Goal: Task Accomplishment & Management: Use online tool/utility

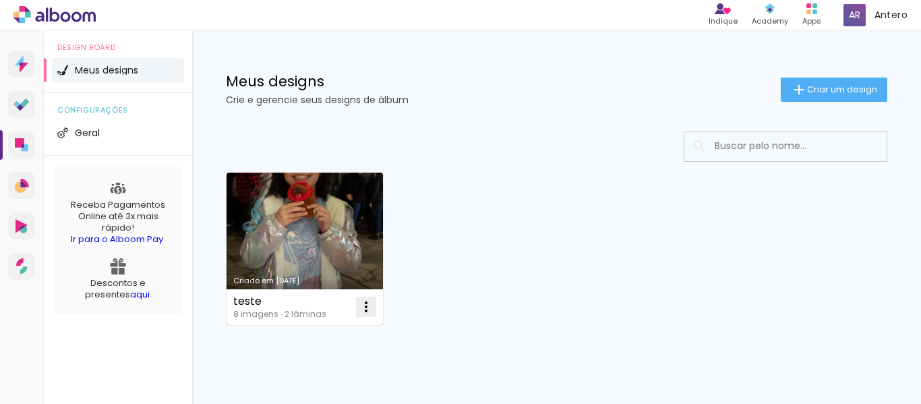
click at [365, 310] on iron-icon at bounding box center [366, 307] width 16 height 16
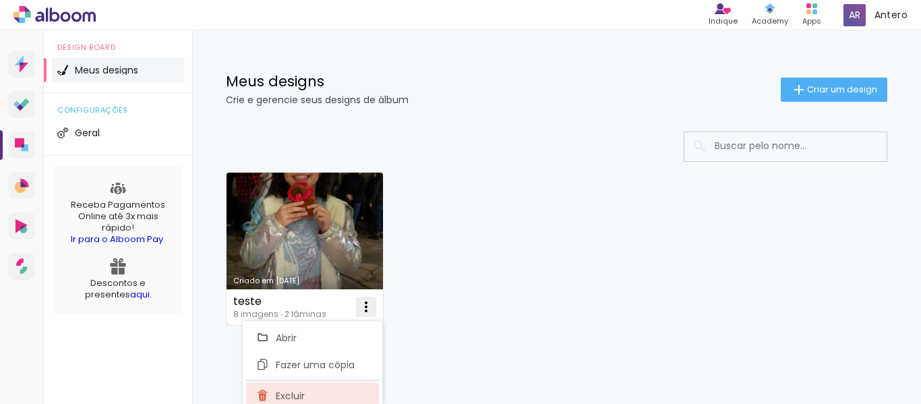
click at [299, 395] on span "Excluir" at bounding box center [290, 395] width 29 height 9
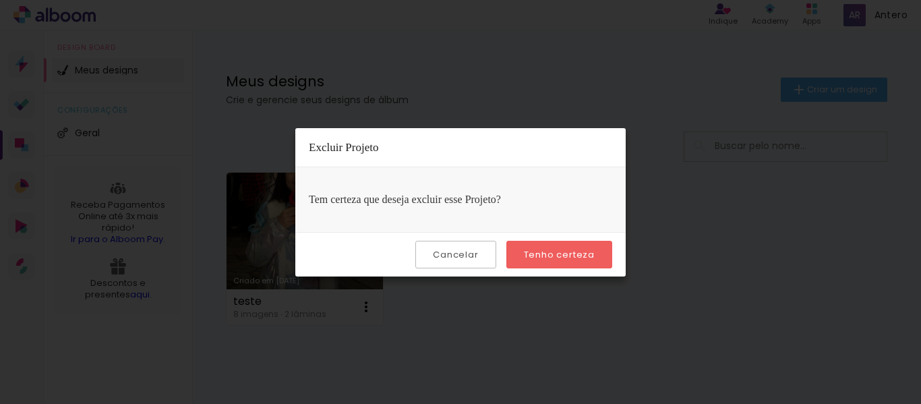
click at [0, 0] on slot "Tenho certeza" at bounding box center [0, 0] width 0 height 0
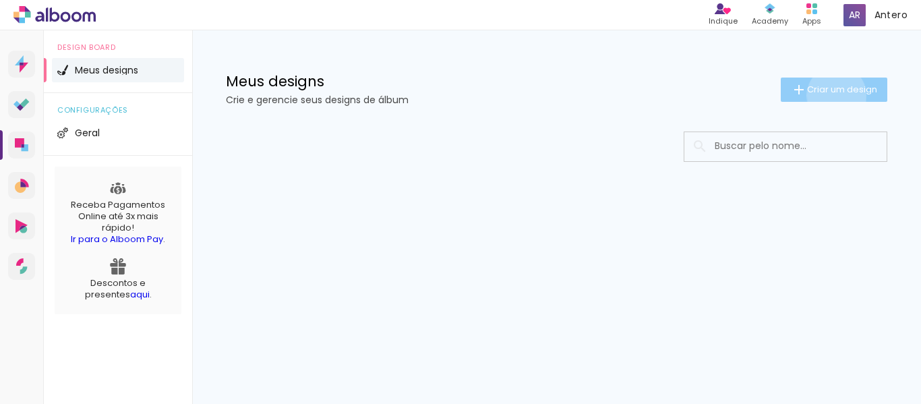
click at [834, 96] on paper-button "Criar um design" at bounding box center [834, 90] width 107 height 24
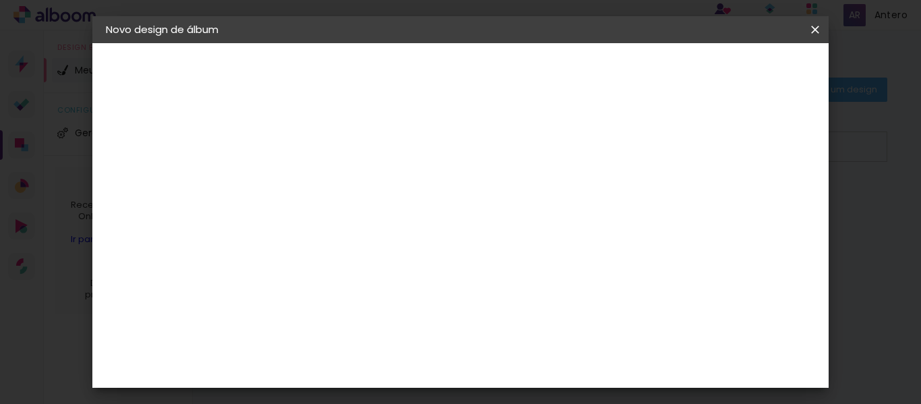
click at [326, 187] on input at bounding box center [326, 181] width 0 height 21
type input "Alice"
click at [0, 0] on slot "Avançar" at bounding box center [0, 0] width 0 height 0
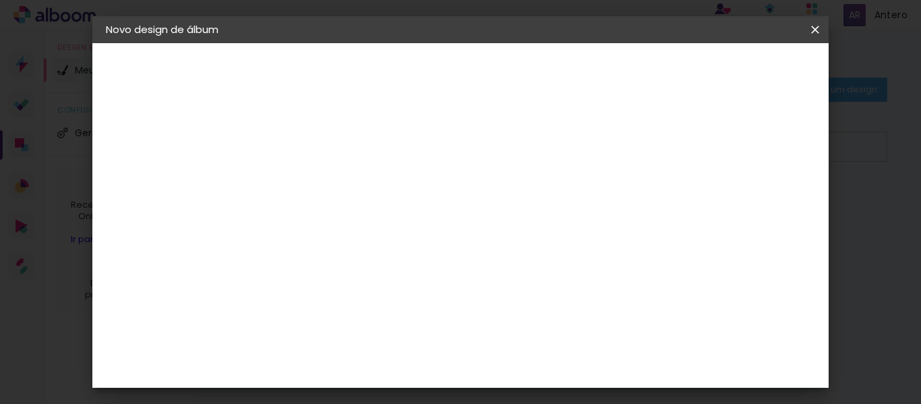
click at [0, 0] on slot "Avançar" at bounding box center [0, 0] width 0 height 0
click at [395, 227] on iron-icon at bounding box center [387, 235] width 16 height 16
click at [0, 0] on slot "Tradicional" at bounding box center [0, 0] width 0 height 0
click at [508, 225] on iron-icon at bounding box center [500, 221] width 16 height 16
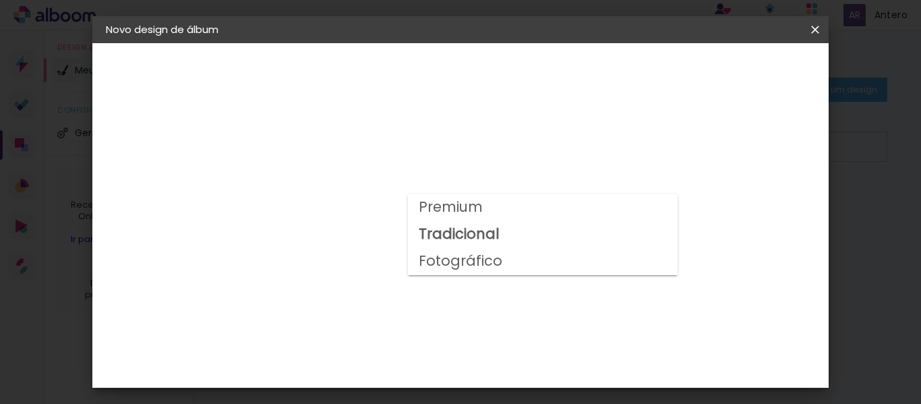
scroll to position [121, 0]
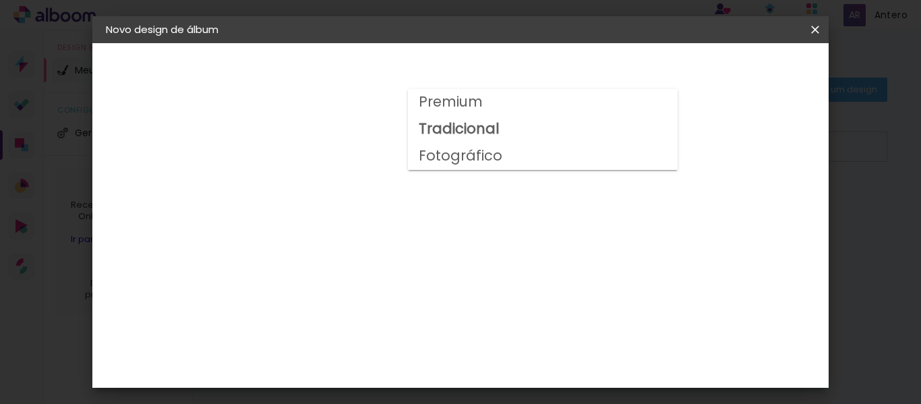
click at [0, 0] on slot "Fotográfico" at bounding box center [0, 0] width 0 height 0
type input "Fotográfico"
click at [467, 221] on span "21 × 30 cm" at bounding box center [442, 232] width 50 height 28
click at [546, 69] on paper-button "Avançar" at bounding box center [513, 71] width 66 height 23
click at [573, 74] on span "Iniciar design" at bounding box center [557, 76] width 31 height 19
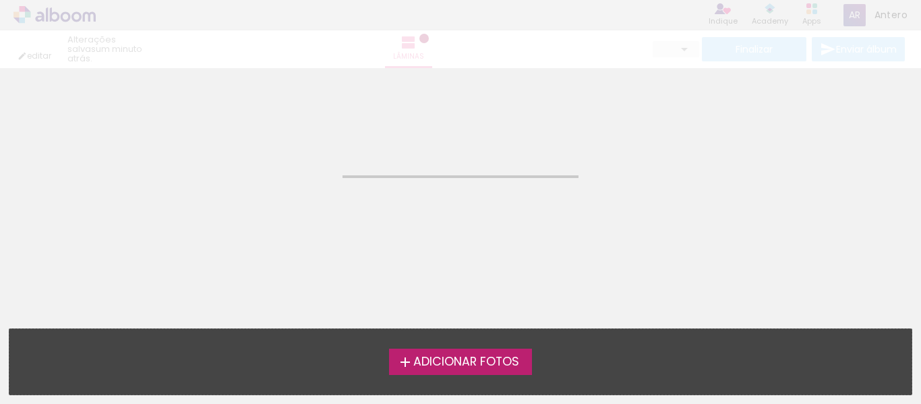
click at [430, 361] on span "Adicionar Fotos" at bounding box center [466, 362] width 106 height 12
click at [0, 0] on input "file" at bounding box center [0, 0] width 0 height 0
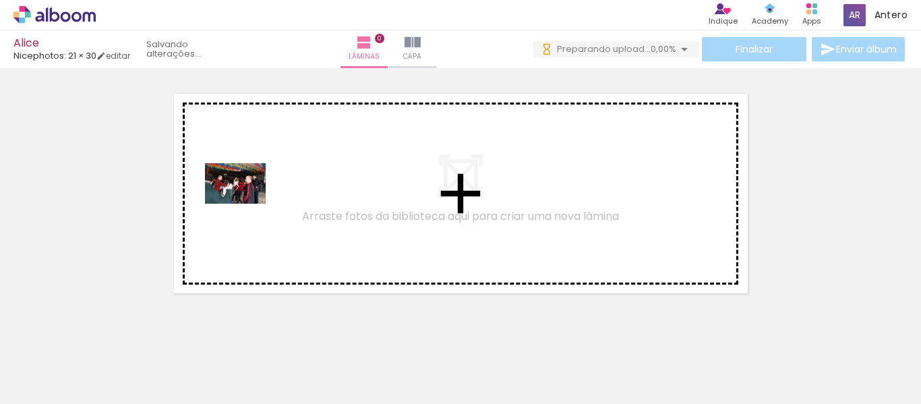
drag, startPoint x: 136, startPoint y: 368, endPoint x: 245, endPoint y: 204, distance: 197.9
click at [245, 204] on quentale-workspace at bounding box center [460, 202] width 921 height 404
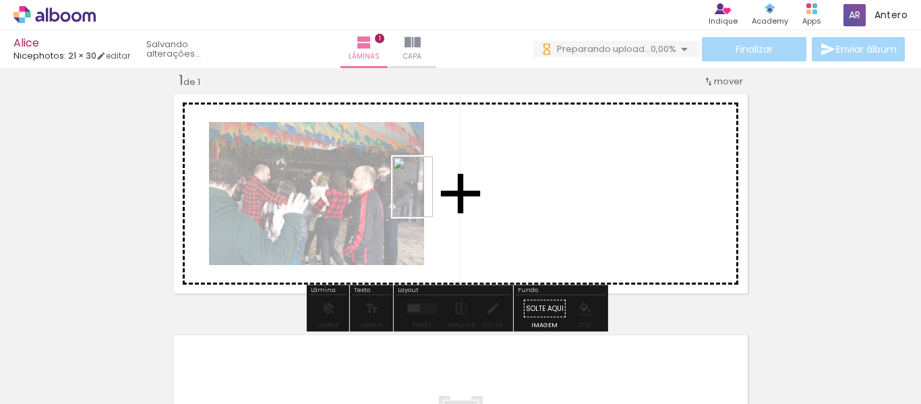
drag, startPoint x: 287, startPoint y: 360, endPoint x: 433, endPoint y: 197, distance: 219.2
click at [433, 197] on quentale-workspace at bounding box center [460, 202] width 921 height 404
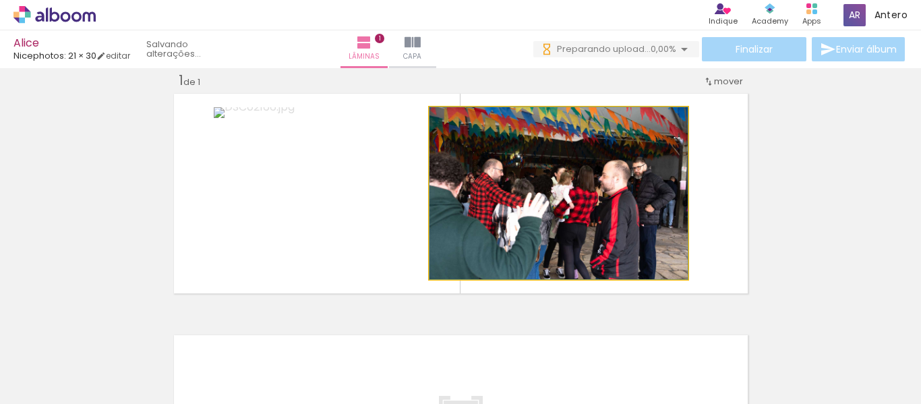
drag, startPoint x: 543, startPoint y: 210, endPoint x: 489, endPoint y: 212, distance: 54.0
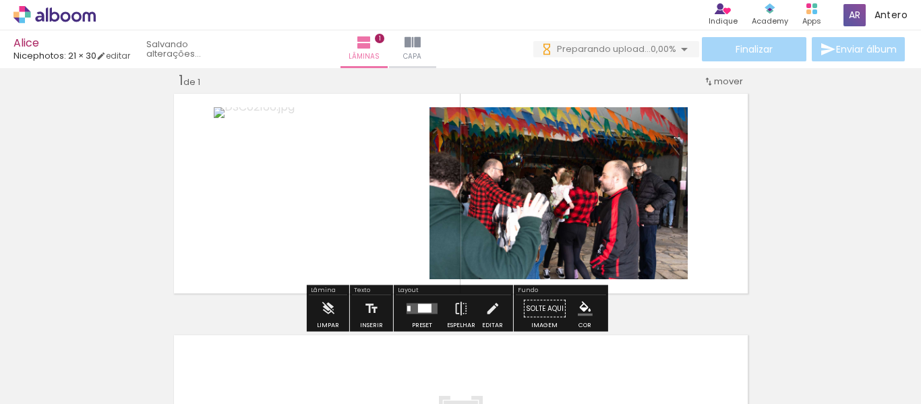
click at [560, 123] on div at bounding box center [566, 121] width 16 height 13
click at [566, 173] on paper-item at bounding box center [566, 171] width 24 height 9
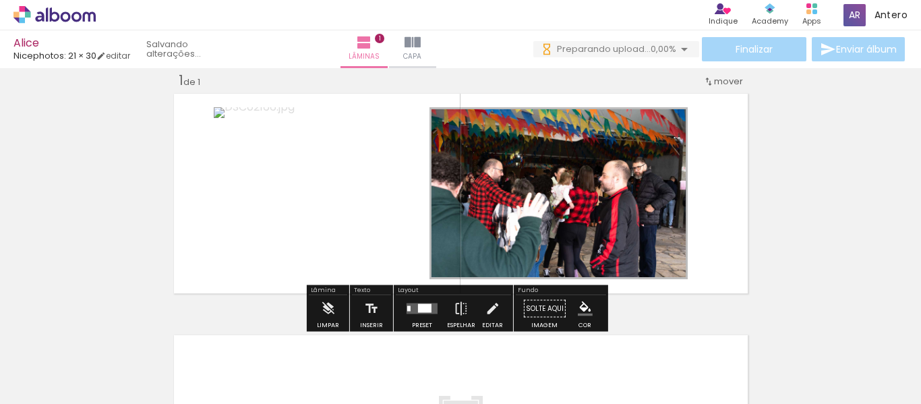
click at [438, 122] on iron-icon at bounding box center [443, 121] width 13 height 13
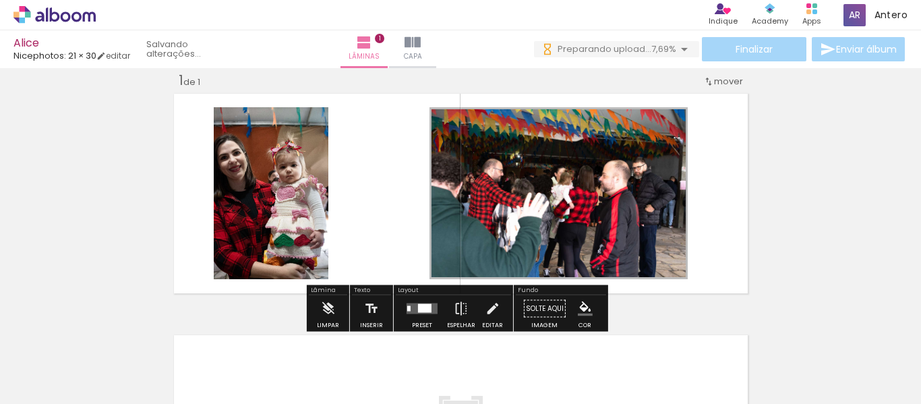
click at [277, 212] on quentale-photo at bounding box center [271, 193] width 115 height 172
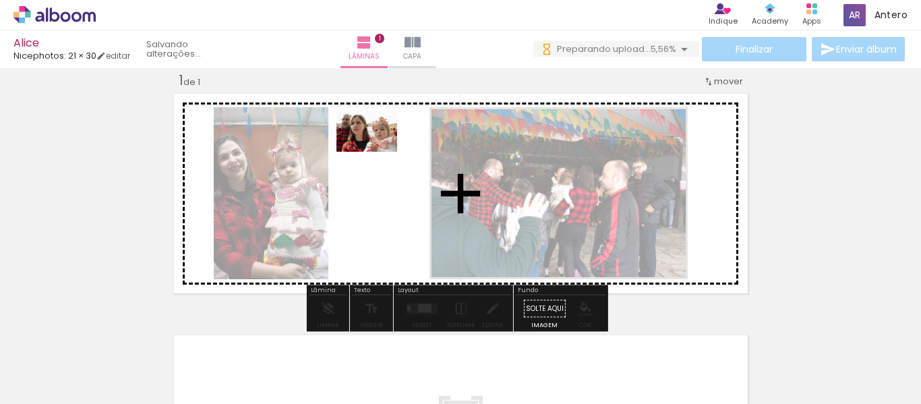
drag, startPoint x: 442, startPoint y: 366, endPoint x: 377, endPoint y: 152, distance: 224.2
click at [377, 152] on quentale-workspace at bounding box center [460, 202] width 921 height 404
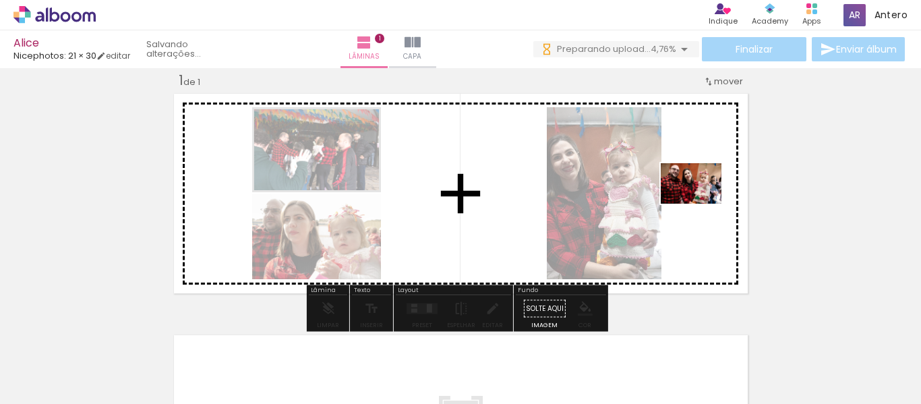
drag, startPoint x: 362, startPoint y: 374, endPoint x: 698, endPoint y: 303, distance: 343.2
click at [701, 204] on quentale-workspace at bounding box center [460, 202] width 921 height 404
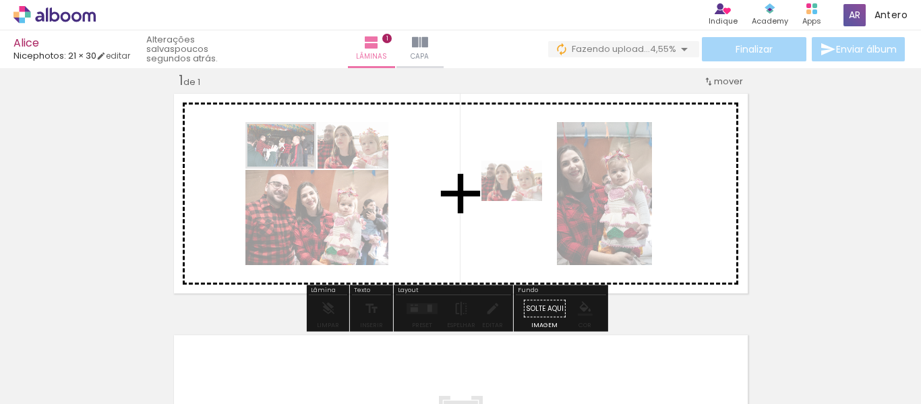
drag, startPoint x: 453, startPoint y: 378, endPoint x: 522, endPoint y: 201, distance: 190.5
click at [522, 201] on quentale-workspace at bounding box center [460, 202] width 921 height 404
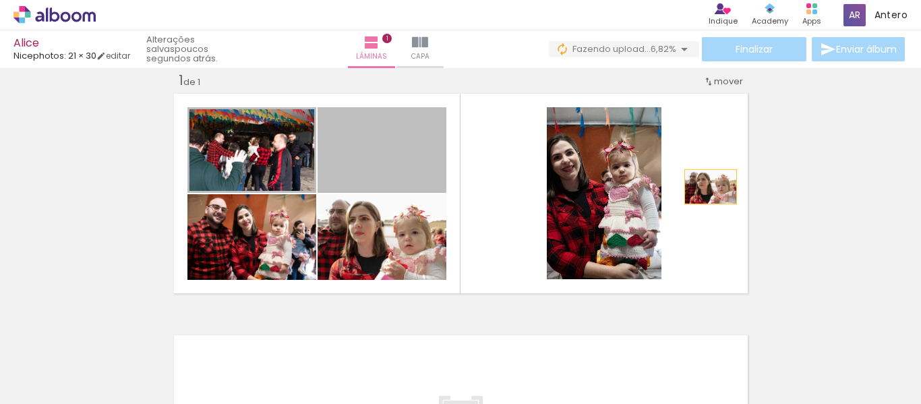
drag, startPoint x: 368, startPoint y: 150, endPoint x: 705, endPoint y: 187, distance: 339.9
click at [705, 187] on quentale-layouter at bounding box center [461, 194] width 582 height 208
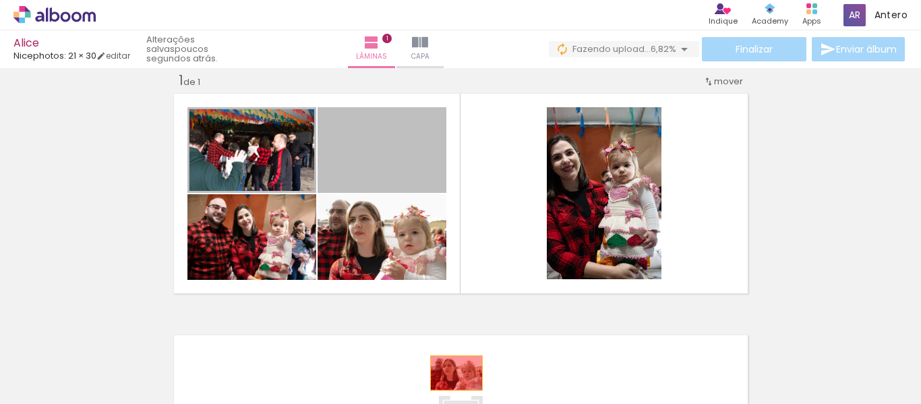
drag, startPoint x: 390, startPoint y: 153, endPoint x: 451, endPoint y: 373, distance: 228.3
click at [451, 373] on quentale-workspace at bounding box center [460, 202] width 921 height 404
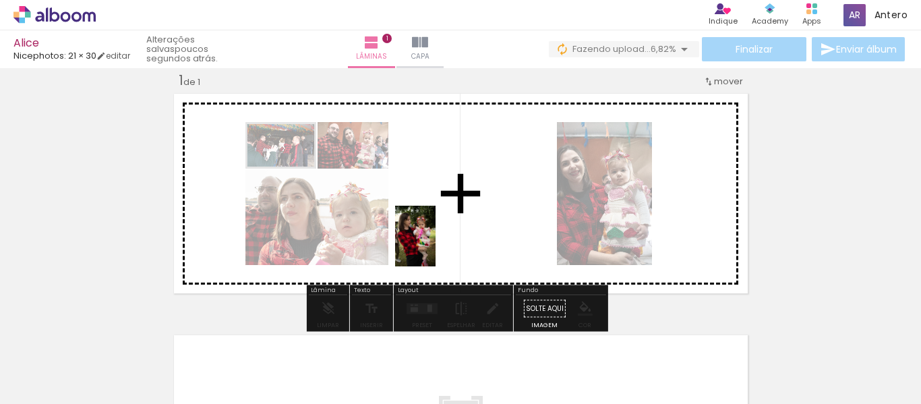
drag, startPoint x: 514, startPoint y: 367, endPoint x: 437, endPoint y: 246, distance: 143.1
click at [437, 246] on quentale-workspace at bounding box center [460, 202] width 921 height 404
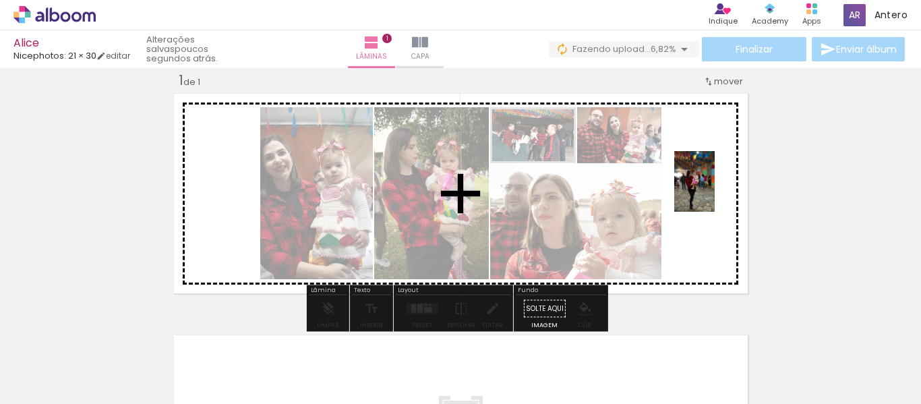
drag, startPoint x: 664, startPoint y: 374, endPoint x: 715, endPoint y: 192, distance: 189.6
click at [715, 192] on quentale-workspace at bounding box center [460, 202] width 921 height 404
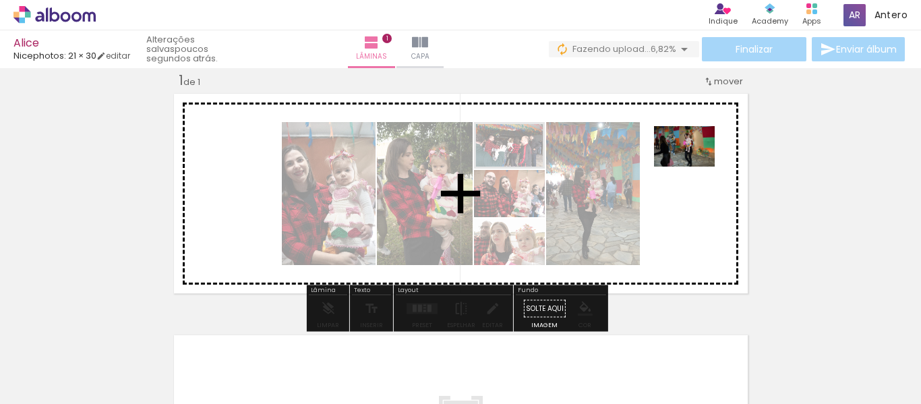
drag, startPoint x: 742, startPoint y: 375, endPoint x: 695, endPoint y: 167, distance: 213.8
click at [695, 167] on quentale-workspace at bounding box center [460, 202] width 921 height 404
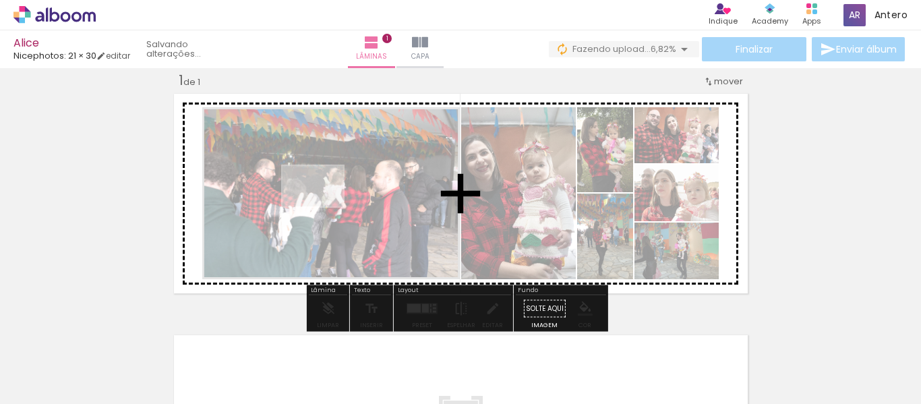
drag, startPoint x: 444, startPoint y: 372, endPoint x: 323, endPoint y: 206, distance: 205.0
click at [323, 206] on quentale-workspace at bounding box center [460, 202] width 921 height 404
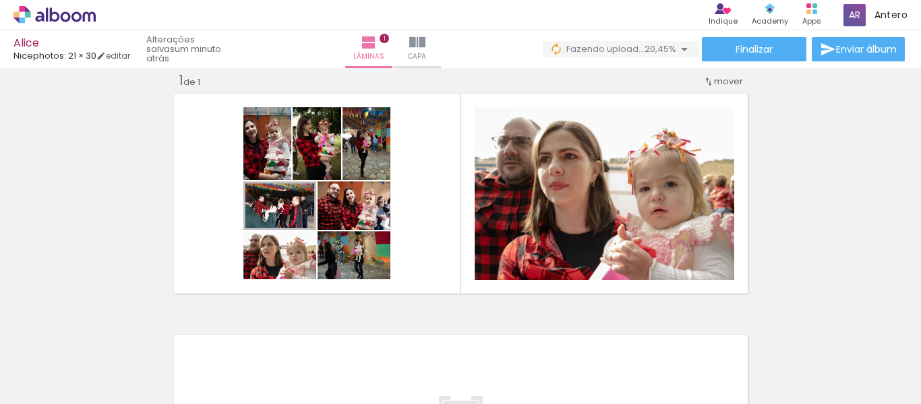
click at [436, 365] on div at bounding box center [437, 359] width 67 height 45
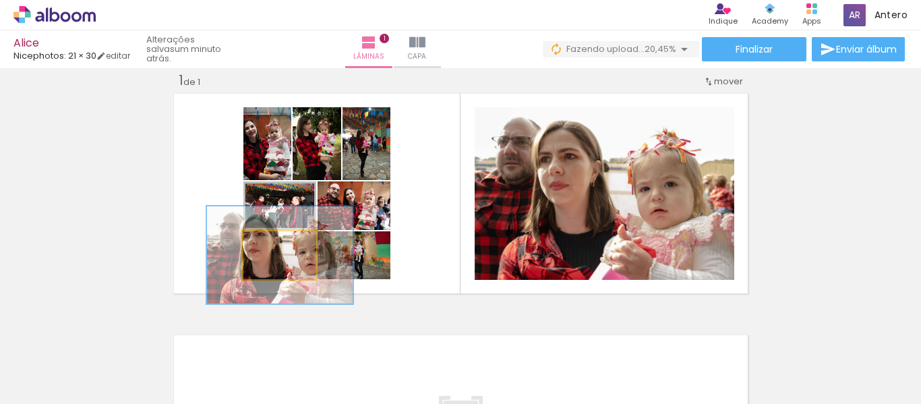
drag, startPoint x: 283, startPoint y: 254, endPoint x: 445, endPoint y: 365, distance: 196.6
type paper-slider "200"
click at [445, 365] on quentale-workspace at bounding box center [460, 202] width 921 height 404
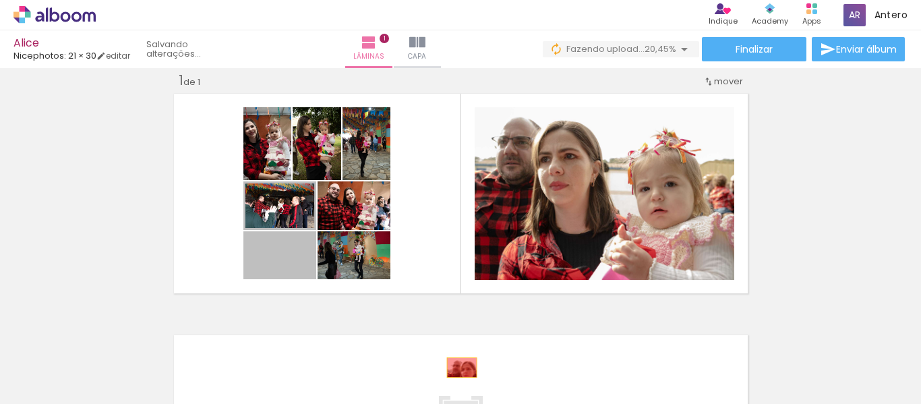
drag, startPoint x: 264, startPoint y: 249, endPoint x: 457, endPoint y: 368, distance: 226.5
click at [457, 368] on quentale-workspace at bounding box center [460, 202] width 921 height 404
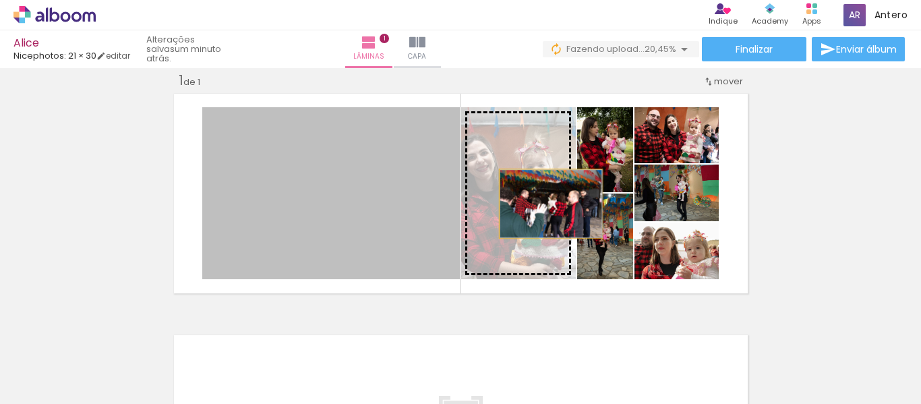
drag, startPoint x: 350, startPoint y: 218, endPoint x: 546, endPoint y: 204, distance: 196.1
click at [0, 0] on slot at bounding box center [0, 0] width 0 height 0
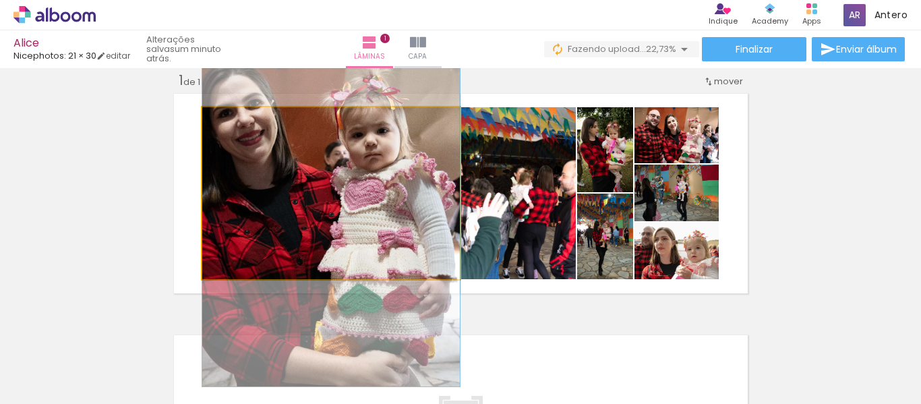
click at [323, 185] on quentale-photo at bounding box center [331, 193] width 258 height 172
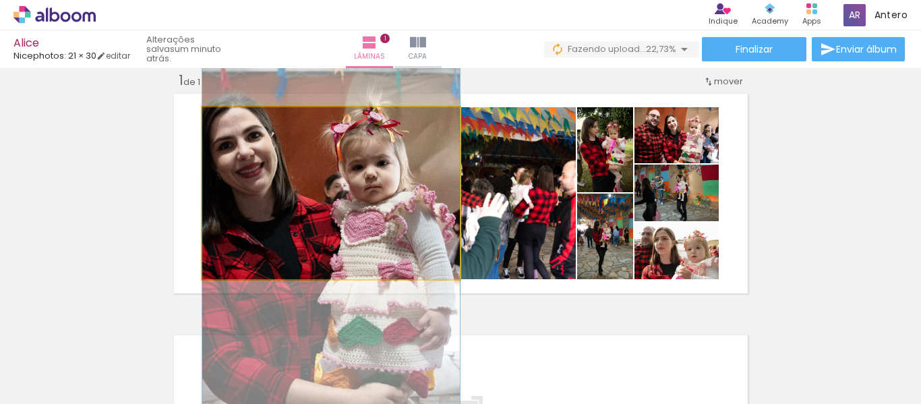
drag, startPoint x: 324, startPoint y: 185, endPoint x: 386, endPoint y: 214, distance: 68.5
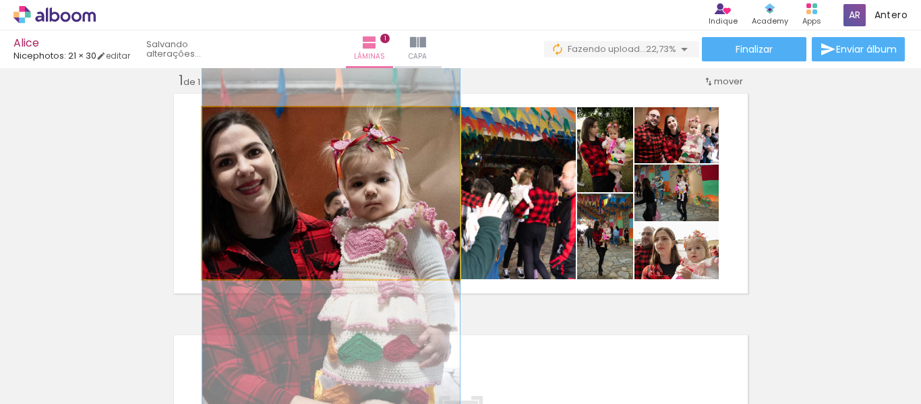
drag, startPoint x: 302, startPoint y: 169, endPoint x: 303, endPoint y: 187, distance: 18.9
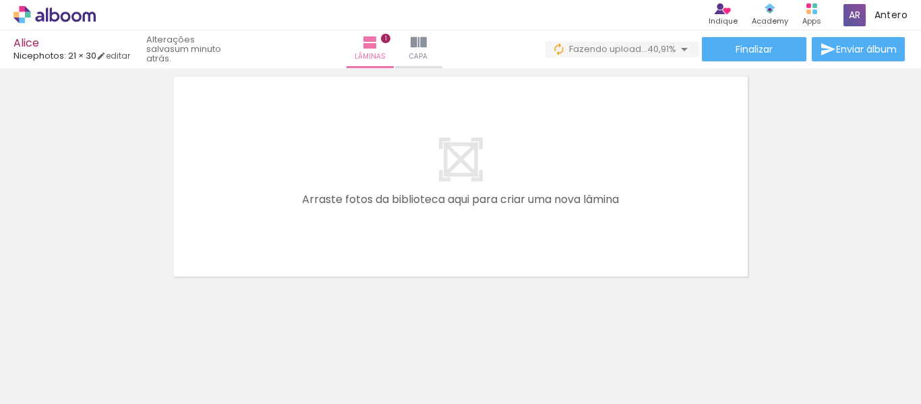
scroll to position [284, 0]
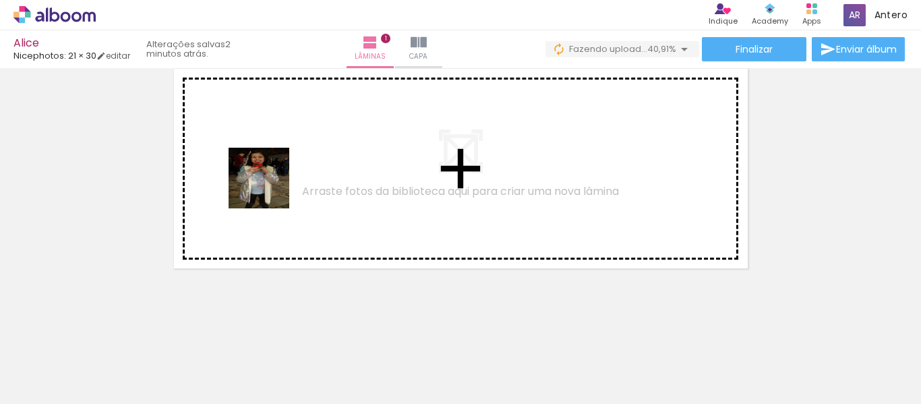
drag, startPoint x: 224, startPoint y: 361, endPoint x: 262, endPoint y: 160, distance: 205.3
click at [262, 160] on quentale-workspace at bounding box center [460, 202] width 921 height 404
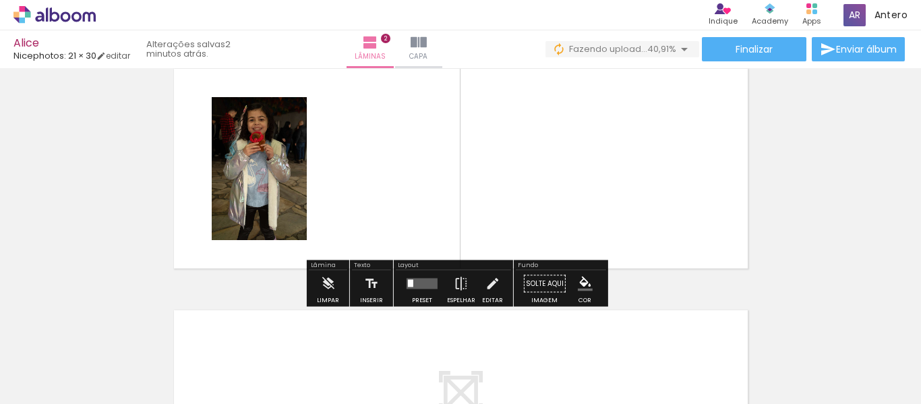
scroll to position [259, 0]
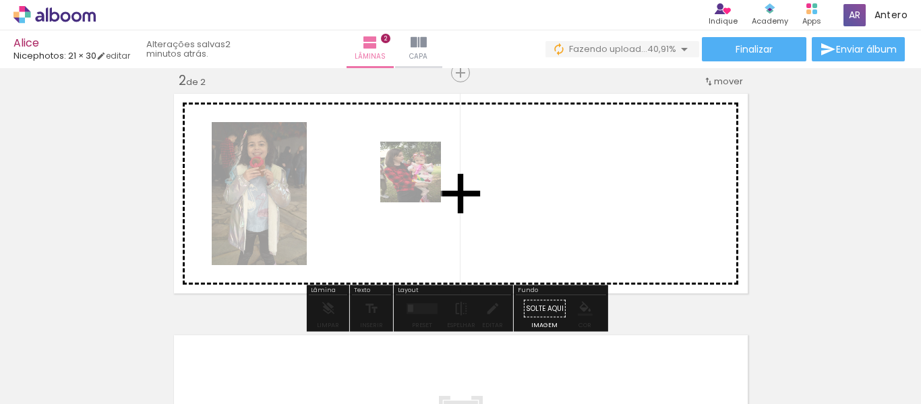
drag, startPoint x: 512, startPoint y: 365, endPoint x: 604, endPoint y: 229, distance: 164.0
click at [411, 181] on quentale-workspace at bounding box center [460, 202] width 921 height 404
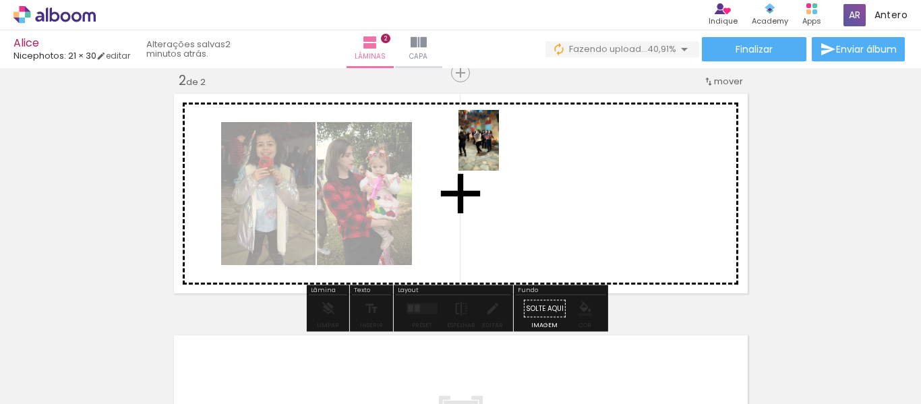
drag, startPoint x: 817, startPoint y: 368, endPoint x: 715, endPoint y: 264, distance: 145.9
click at [499, 153] on quentale-workspace at bounding box center [460, 202] width 921 height 404
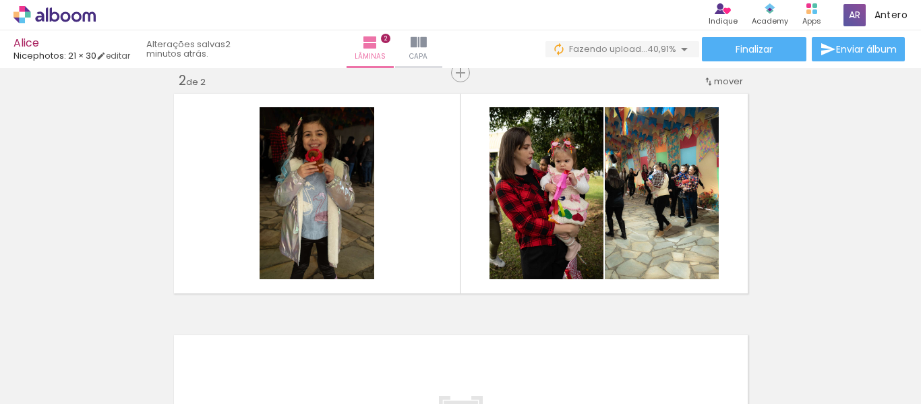
scroll to position [0, 444]
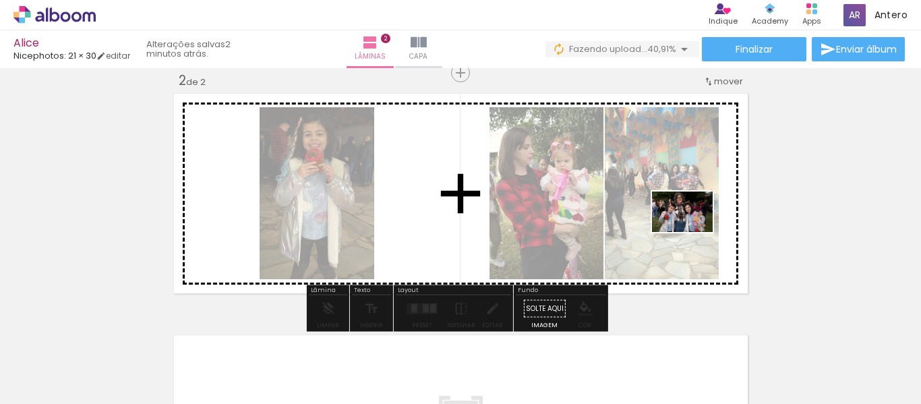
drag, startPoint x: 523, startPoint y: 364, endPoint x: 693, endPoint y: 232, distance: 215.3
click at [693, 232] on quentale-workspace at bounding box center [460, 202] width 921 height 404
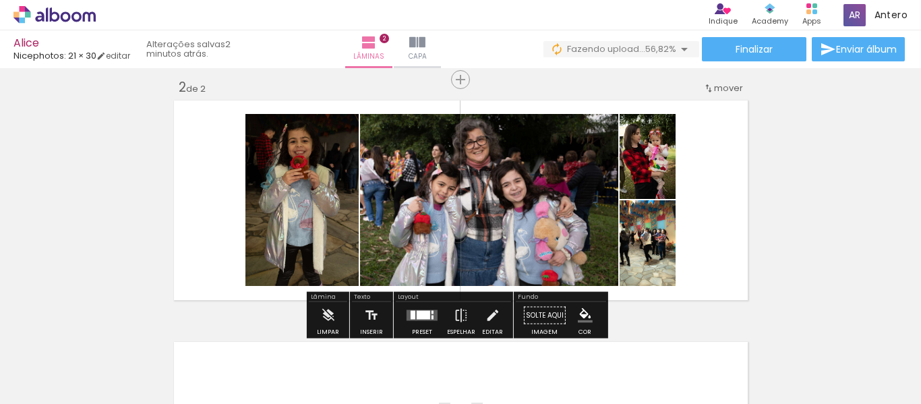
scroll to position [394, 0]
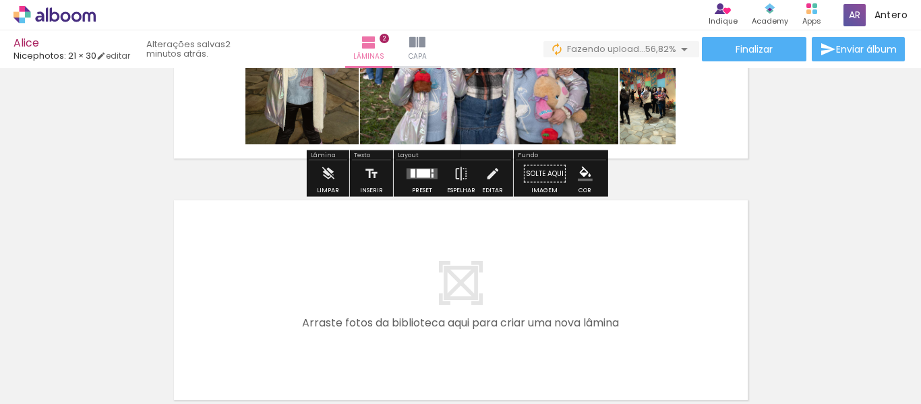
click at [469, 273] on quentale-layouter at bounding box center [461, 300] width 582 height 208
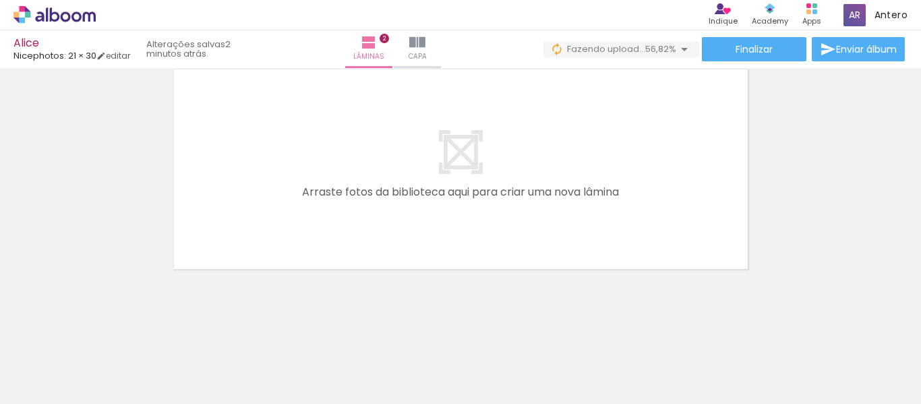
scroll to position [525, 0]
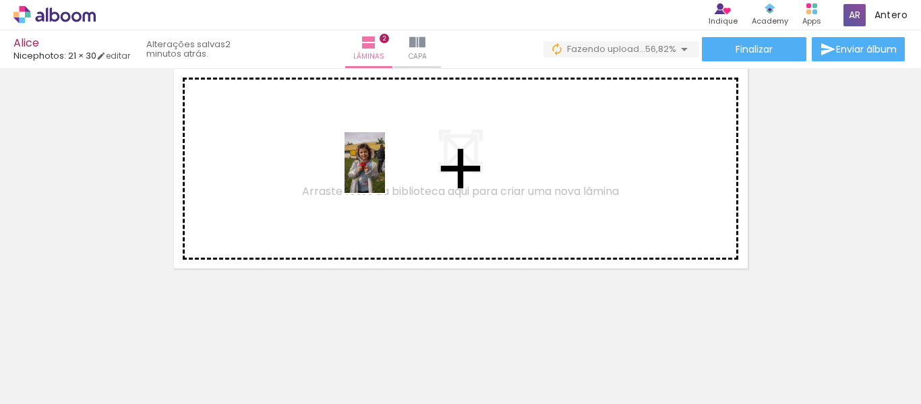
drag, startPoint x: 755, startPoint y: 369, endPoint x: 459, endPoint y: 202, distance: 339.7
click at [368, 173] on quentale-workspace at bounding box center [460, 202] width 921 height 404
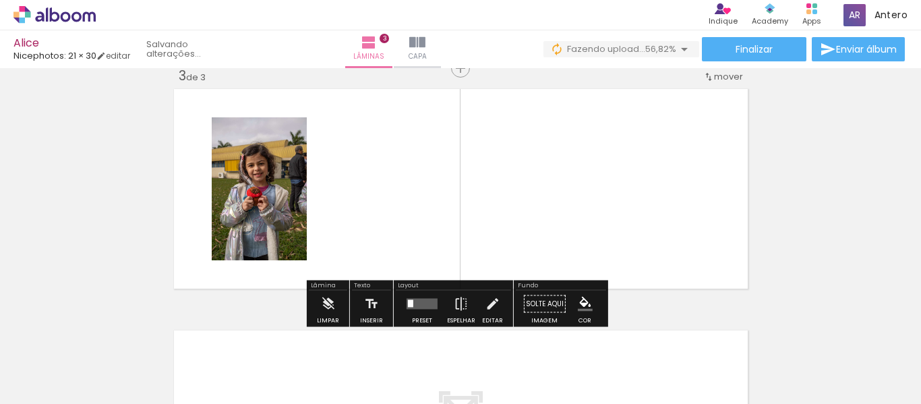
scroll to position [500, 0]
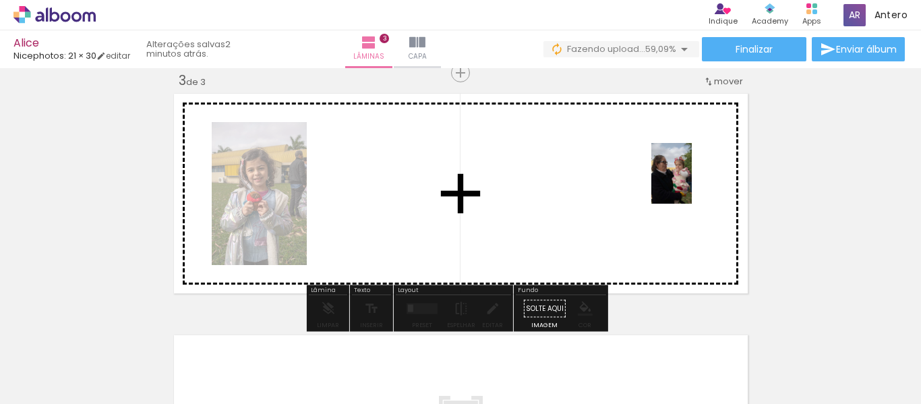
drag, startPoint x: 680, startPoint y: 375, endPoint x: 692, endPoint y: 183, distance: 191.9
click at [692, 183] on quentale-workspace at bounding box center [460, 202] width 921 height 404
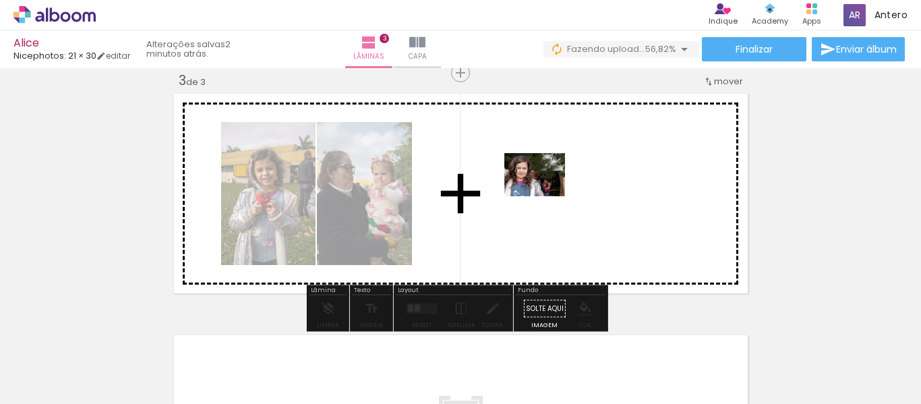
drag, startPoint x: 892, startPoint y: 361, endPoint x: 546, endPoint y: 192, distance: 385.1
click at [546, 192] on quentale-workspace at bounding box center [460, 202] width 921 height 404
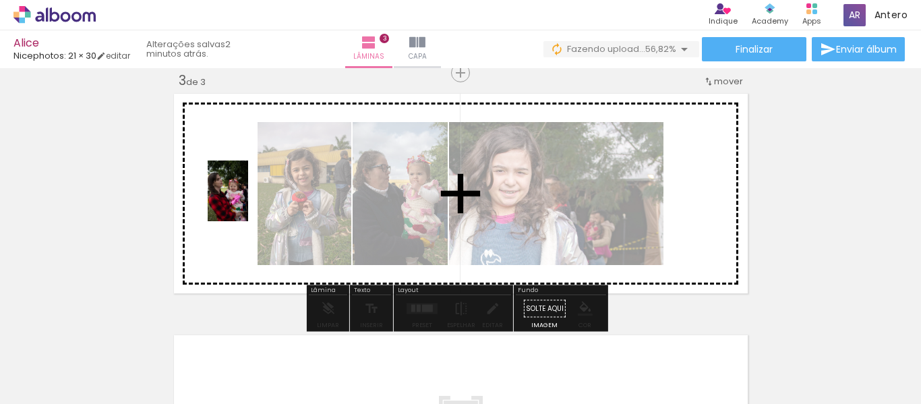
drag, startPoint x: 153, startPoint y: 370, endPoint x: 248, endPoint y: 201, distance: 194.1
click at [248, 201] on quentale-workspace at bounding box center [460, 202] width 921 height 404
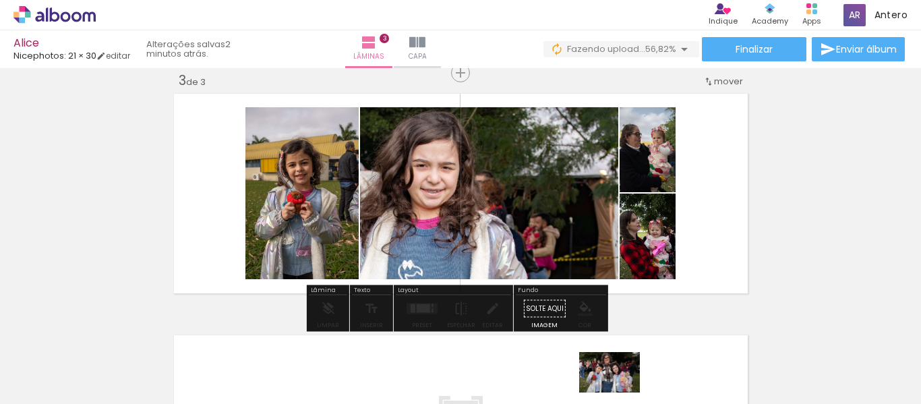
drag, startPoint x: 597, startPoint y: 375, endPoint x: 618, endPoint y: 396, distance: 29.1
click at [613, 380] on iron-image at bounding box center [596, 358] width 63 height 43
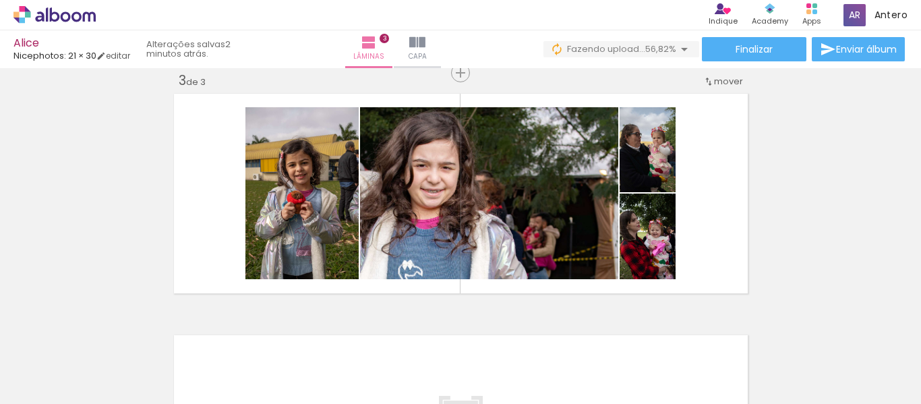
scroll to position [0, 944]
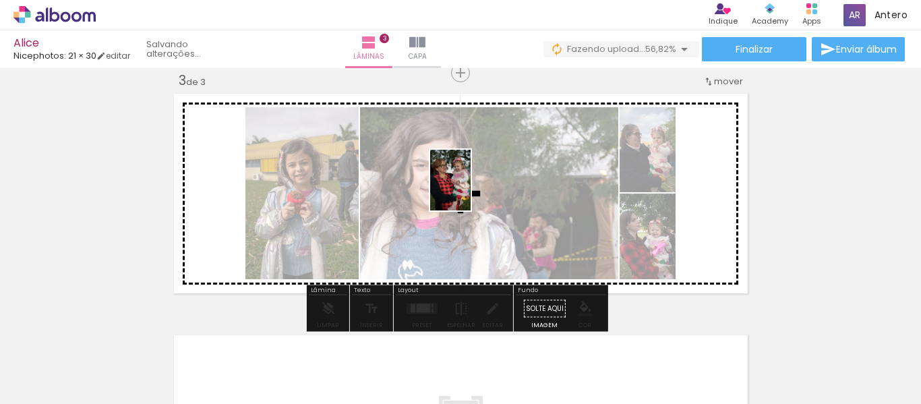
drag, startPoint x: 542, startPoint y: 373, endPoint x: 471, endPoint y: 190, distance: 196.2
click at [471, 190] on quentale-workspace at bounding box center [460, 202] width 921 height 404
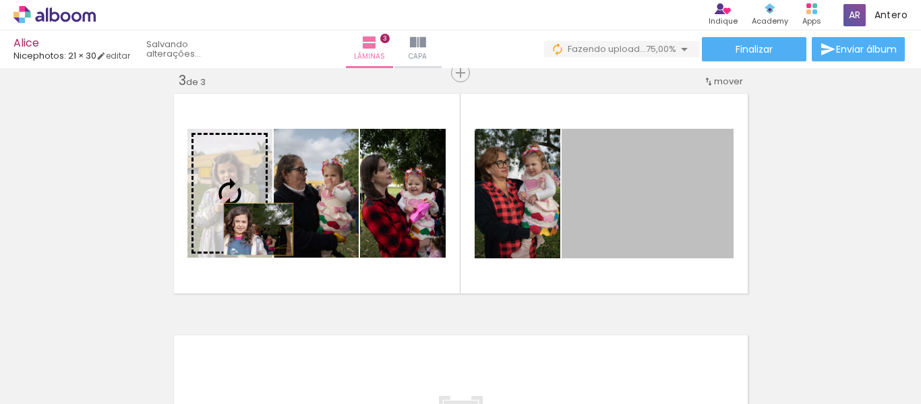
drag, startPoint x: 614, startPoint y: 214, endPoint x: 253, endPoint y: 229, distance: 361.1
click at [0, 0] on slot at bounding box center [0, 0] width 0 height 0
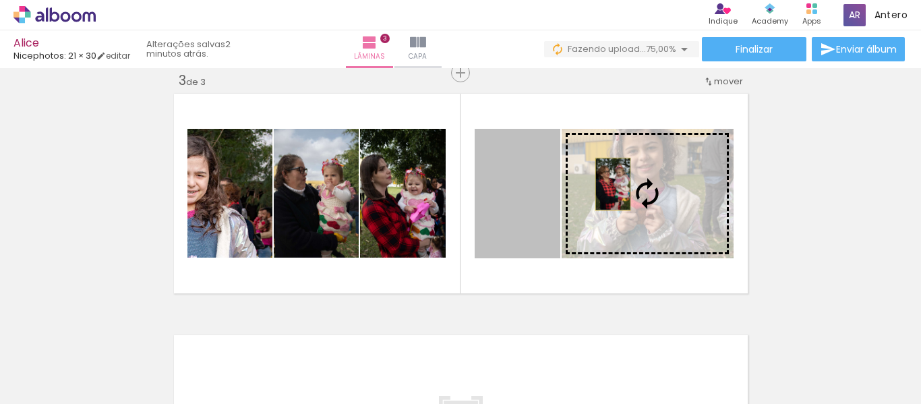
drag, startPoint x: 496, startPoint y: 214, endPoint x: 608, endPoint y: 184, distance: 115.8
click at [0, 0] on slot at bounding box center [0, 0] width 0 height 0
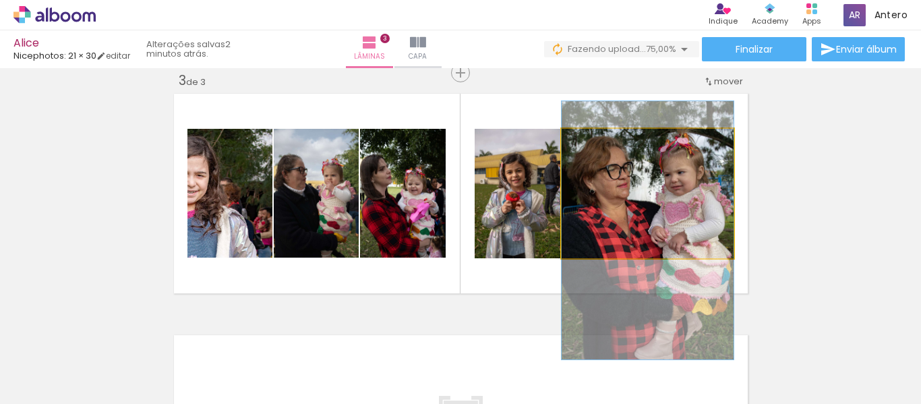
drag, startPoint x: 666, startPoint y: 183, endPoint x: 672, endPoint y: 221, distance: 37.6
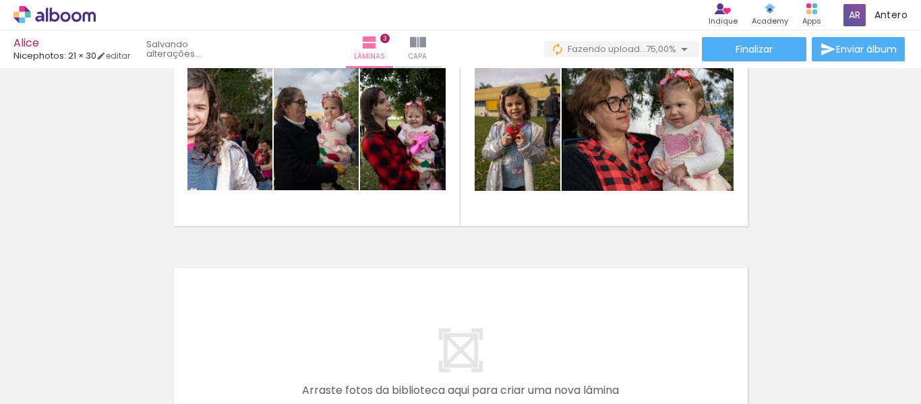
scroll to position [433, 0]
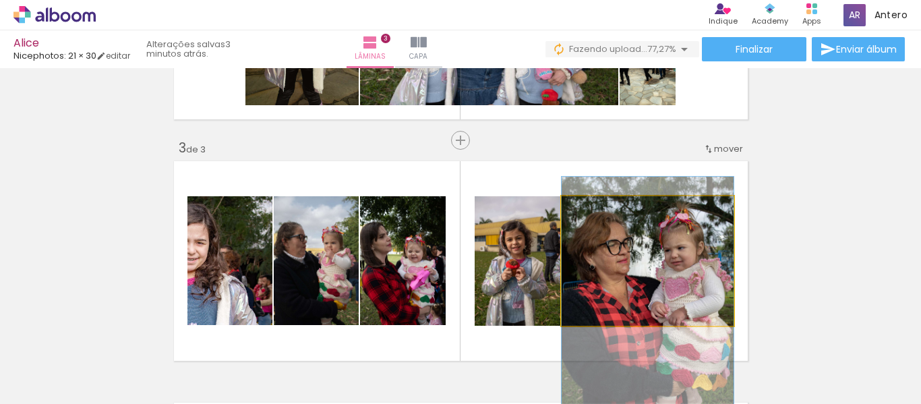
drag, startPoint x: 648, startPoint y: 260, endPoint x: 643, endPoint y: 268, distance: 9.4
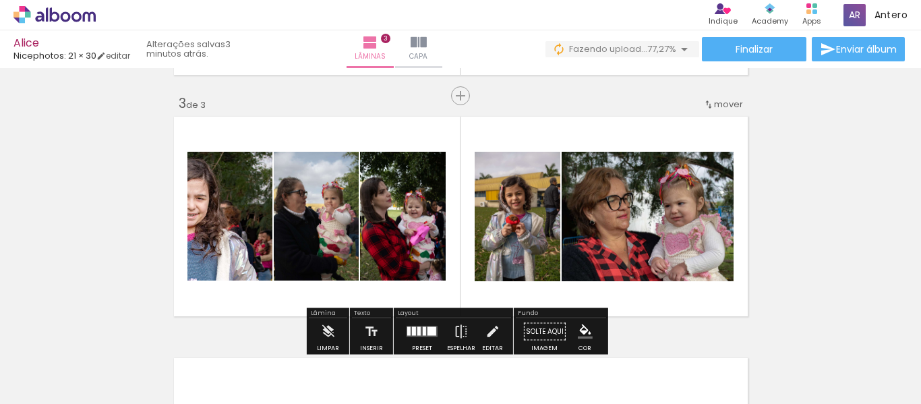
scroll to position [500, 0]
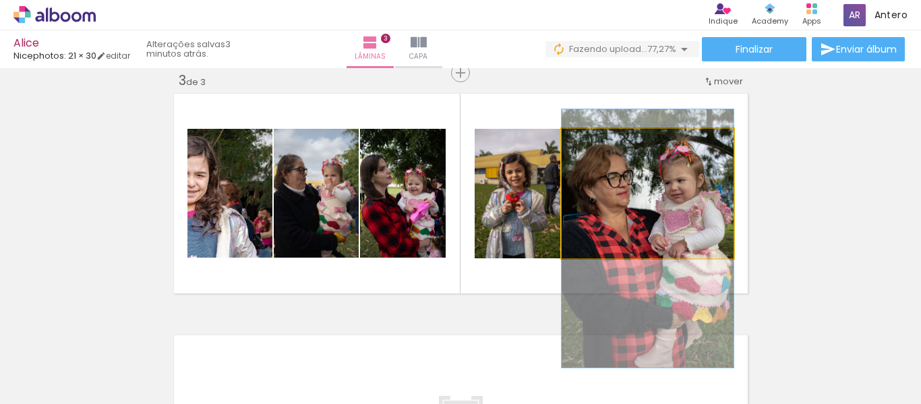
click at [569, 144] on iron-icon at bounding box center [575, 142] width 13 height 13
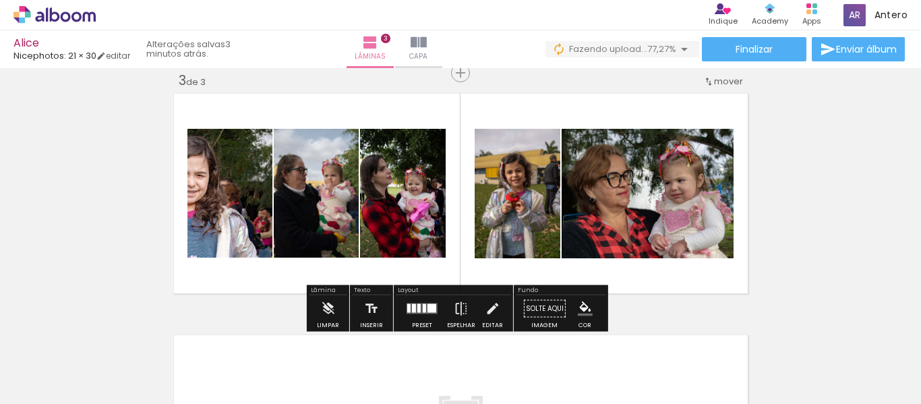
click at [569, 144] on iron-icon at bounding box center [575, 142] width 13 height 13
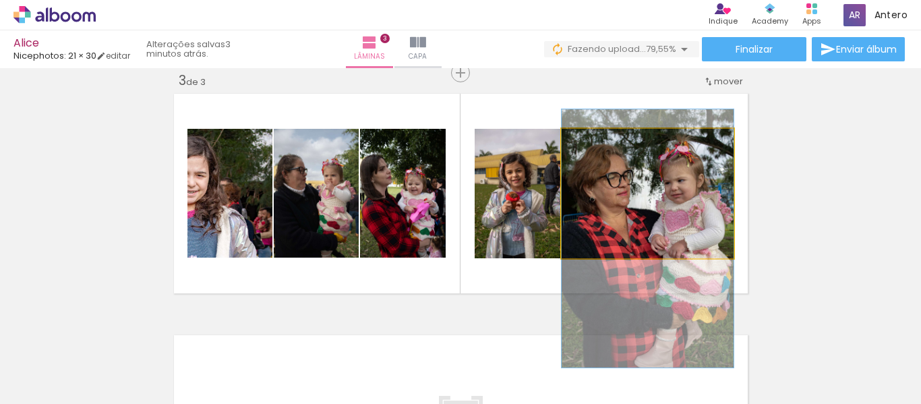
click at [569, 144] on iron-icon at bounding box center [575, 142] width 13 height 13
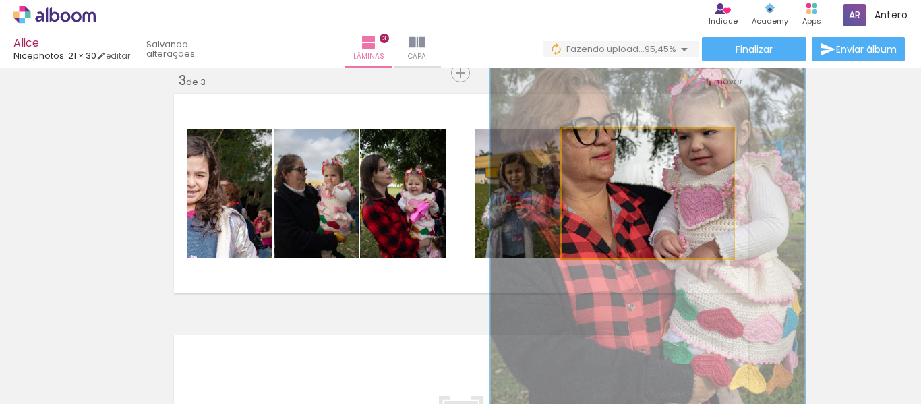
click at [633, 143] on div at bounding box center [619, 143] width 53 height 22
click at [633, 143] on div at bounding box center [637, 143] width 12 height 12
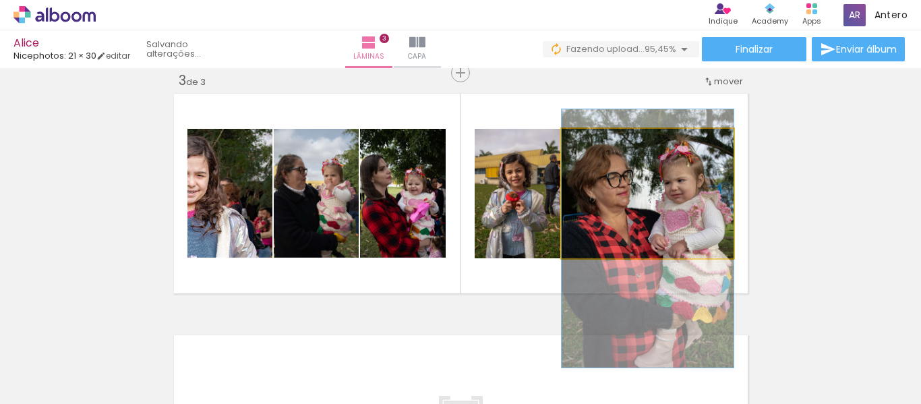
drag, startPoint x: 633, startPoint y: 144, endPoint x: 587, endPoint y: 152, distance: 46.7
type paper-slider "100"
click at [587, 152] on div at bounding box center [593, 143] width 22 height 22
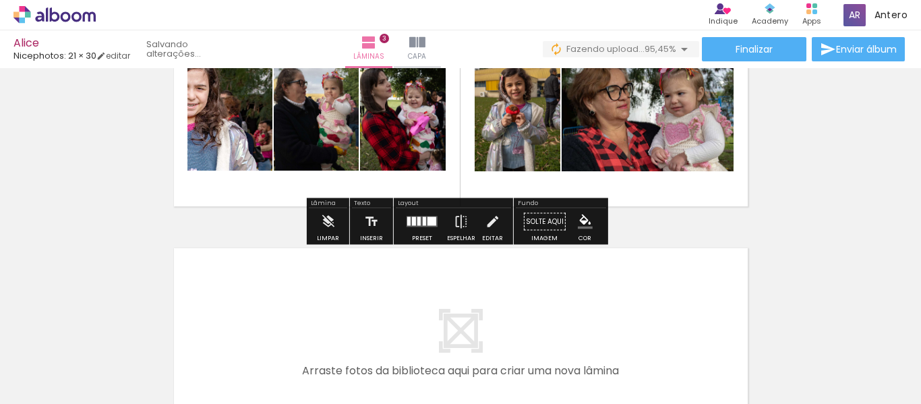
scroll to position [568, 0]
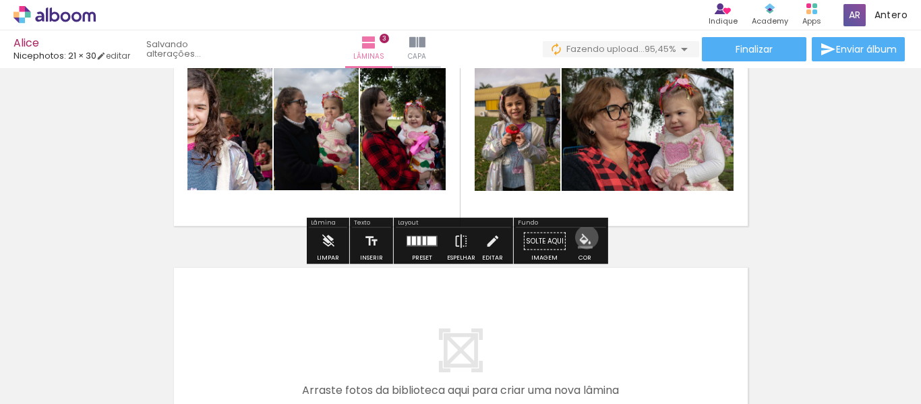
click at [582, 237] on iron-icon "color picker" at bounding box center [585, 241] width 15 height 15
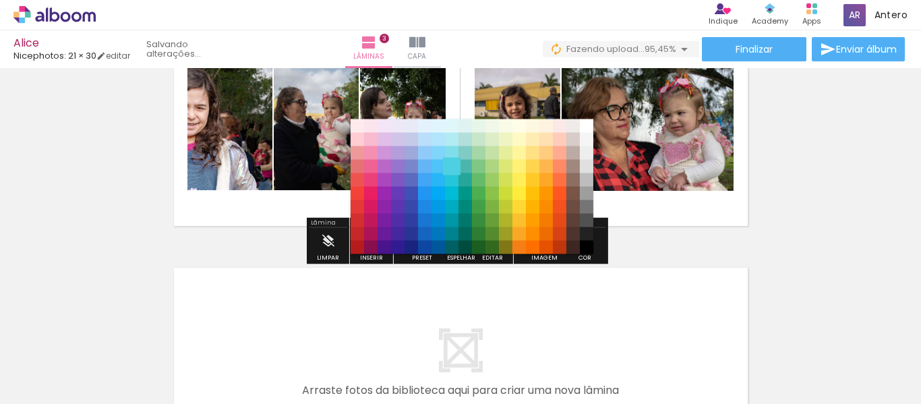
click at [455, 170] on paper-item "#4dd0e1" at bounding box center [451, 166] width 13 height 13
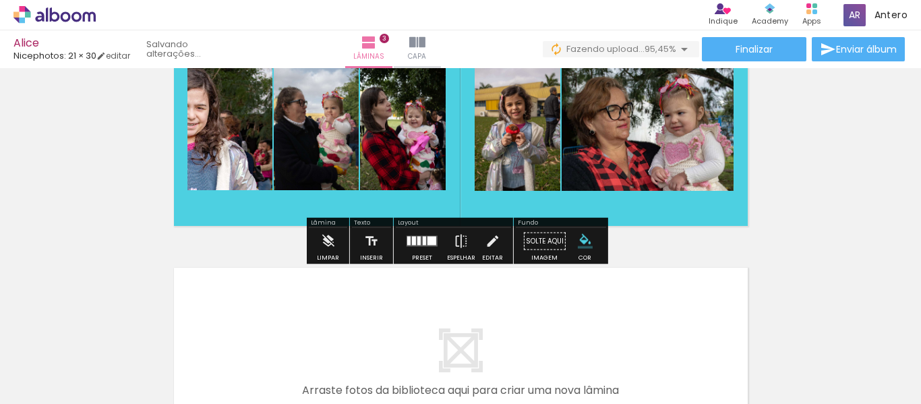
click at [579, 240] on iron-icon "color picker" at bounding box center [585, 241] width 15 height 15
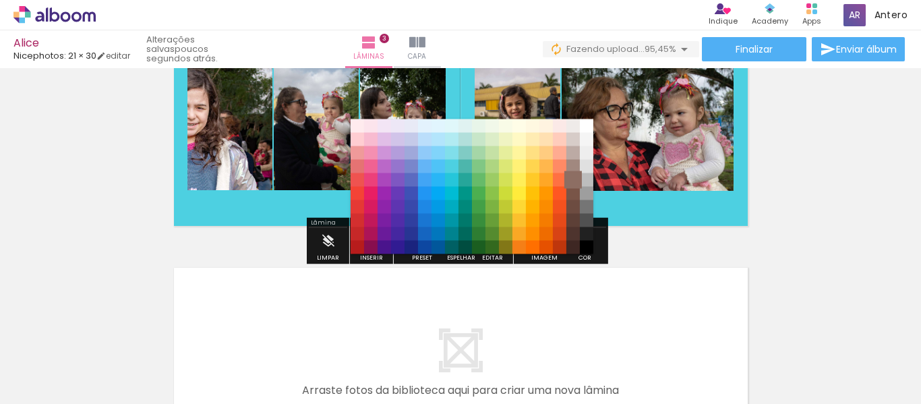
click at [573, 180] on paper-item "#8d6e63" at bounding box center [572, 179] width 13 height 13
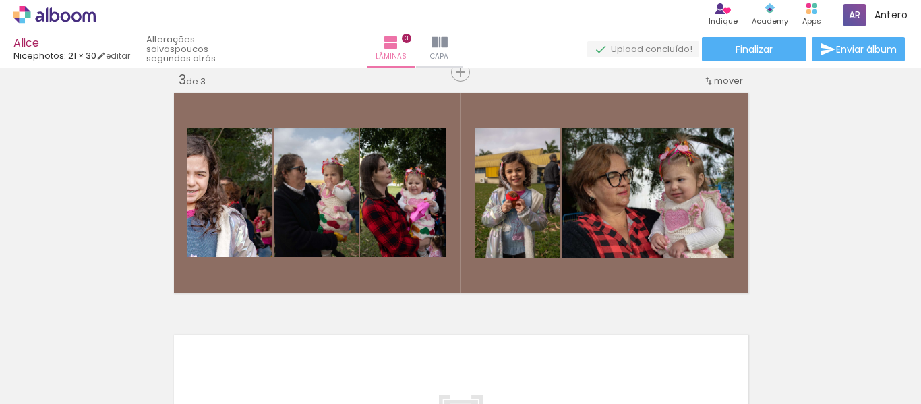
scroll to position [497, 0]
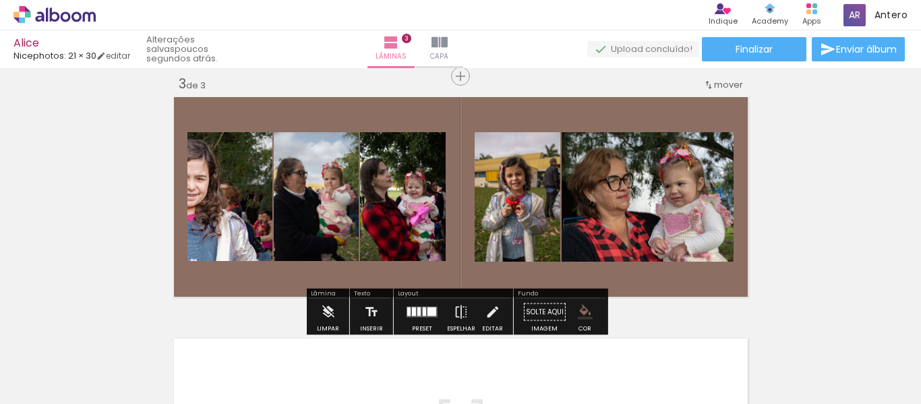
click at [218, 219] on quentale-photo at bounding box center [229, 196] width 85 height 129
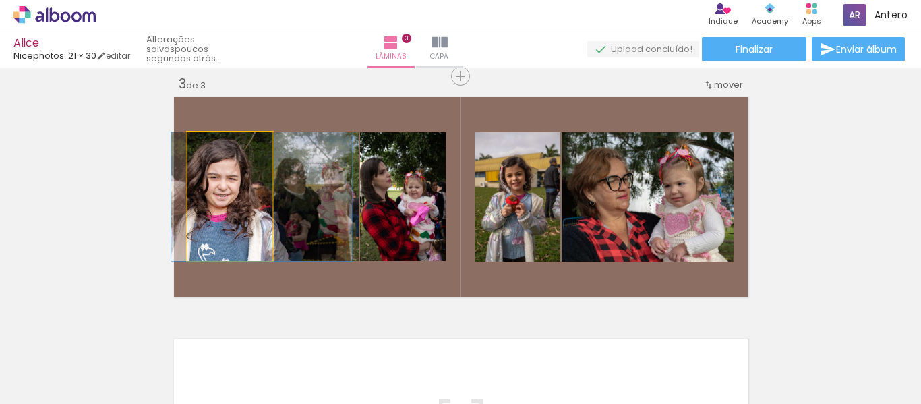
drag, startPoint x: 216, startPoint y: 214, endPoint x: 248, endPoint y: 213, distance: 31.7
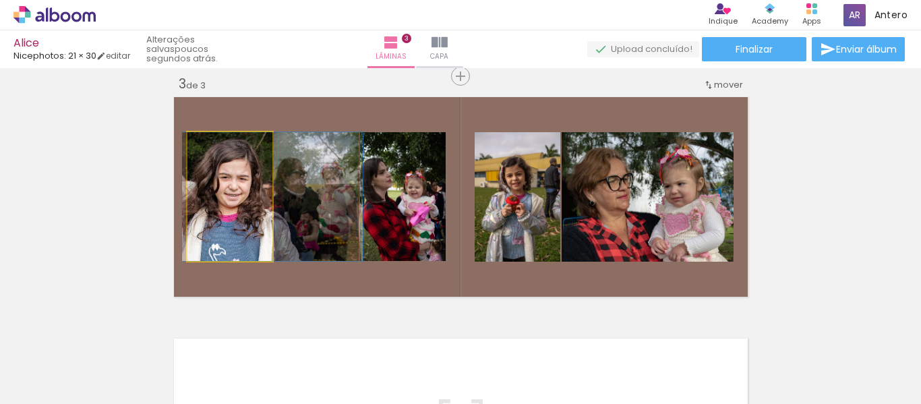
drag, startPoint x: 225, startPoint y: 212, endPoint x: 235, endPoint y: 205, distance: 13.1
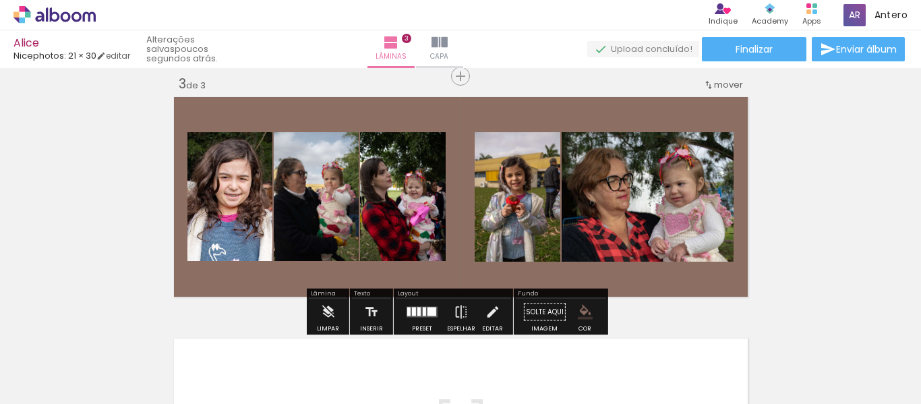
click at [241, 231] on quentale-photo at bounding box center [229, 196] width 85 height 129
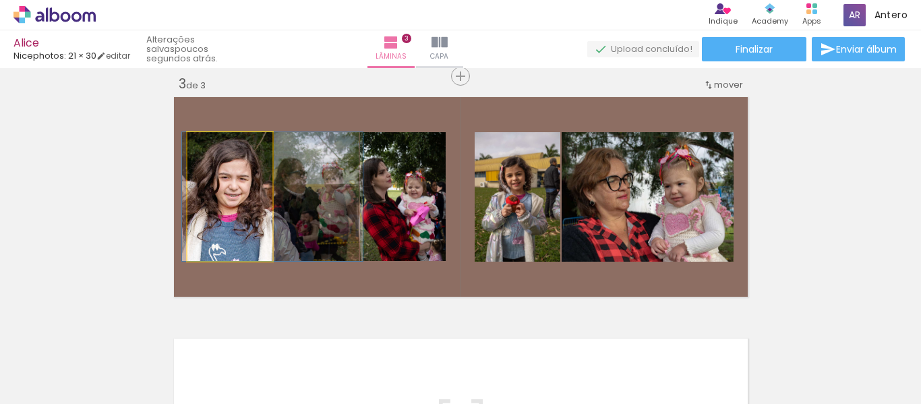
drag, startPoint x: 214, startPoint y: 148, endPoint x: 196, endPoint y: 148, distance: 17.5
type paper-slider "100"
click at [196, 148] on div at bounding box center [230, 146] width 76 height 20
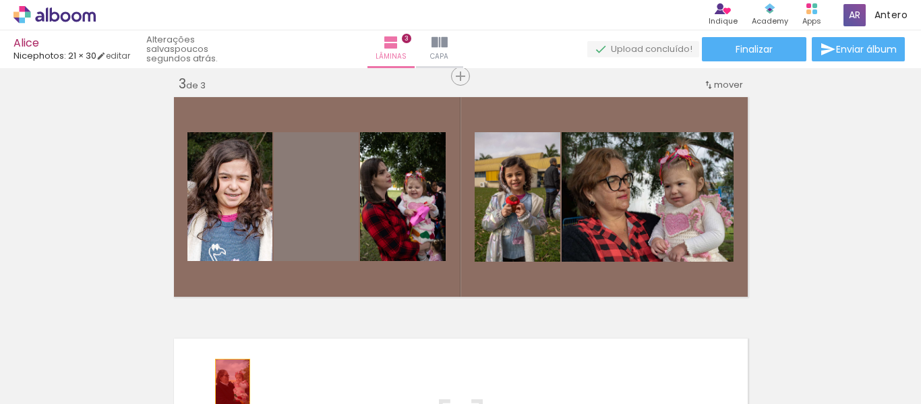
drag, startPoint x: 312, startPoint y: 211, endPoint x: 227, endPoint y: 385, distance: 193.3
click at [227, 385] on quentale-workspace at bounding box center [460, 202] width 921 height 404
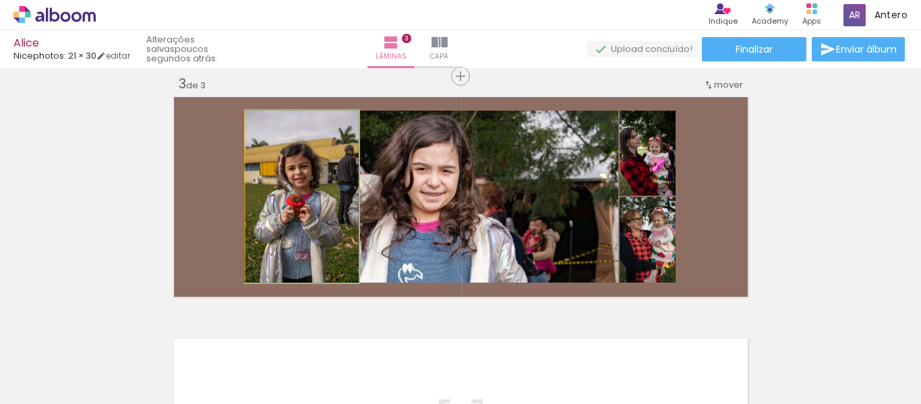
drag, startPoint x: 303, startPoint y: 225, endPoint x: 240, endPoint y: 218, distance: 63.1
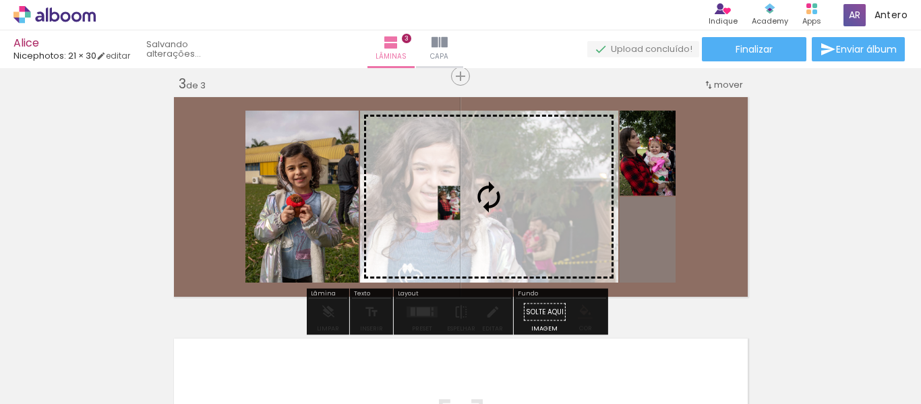
drag, startPoint x: 645, startPoint y: 249, endPoint x: 444, endPoint y: 203, distance: 206.1
click at [0, 0] on slot at bounding box center [0, 0] width 0 height 0
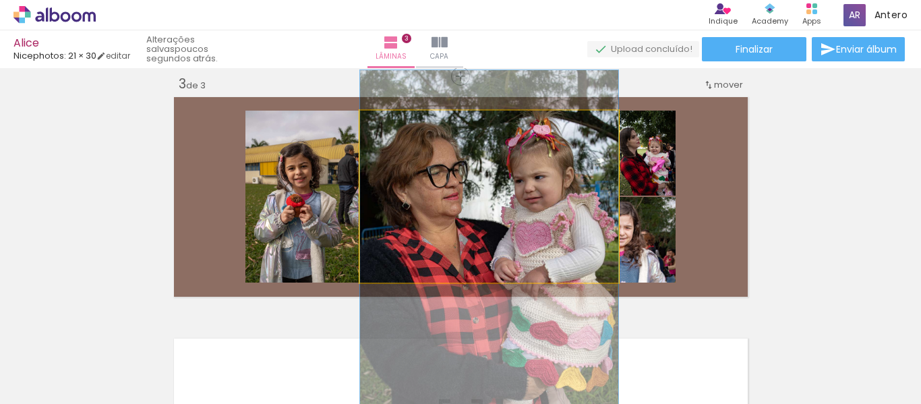
drag, startPoint x: 502, startPoint y: 199, endPoint x: 436, endPoint y: 267, distance: 95.4
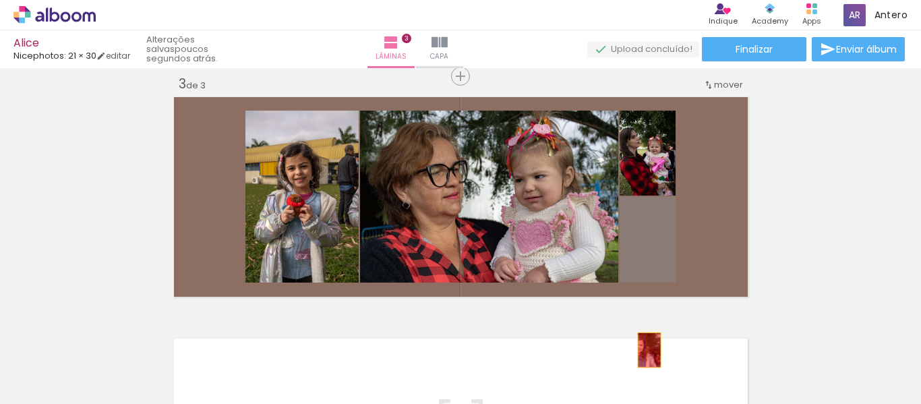
drag, startPoint x: 653, startPoint y: 265, endPoint x: 628, endPoint y: 374, distance: 111.4
click at [633, 378] on quentale-workspace at bounding box center [460, 202] width 921 height 404
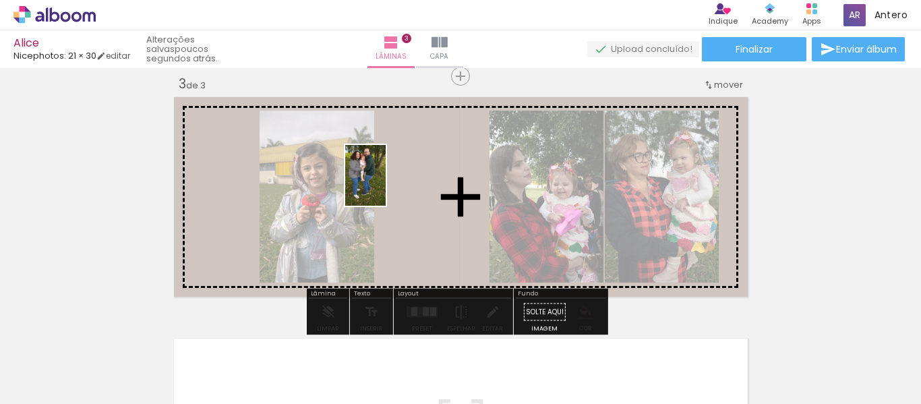
drag, startPoint x: 636, startPoint y: 374, endPoint x: 387, endPoint y: 185, distance: 312.0
click at [387, 185] on quentale-workspace at bounding box center [460, 202] width 921 height 404
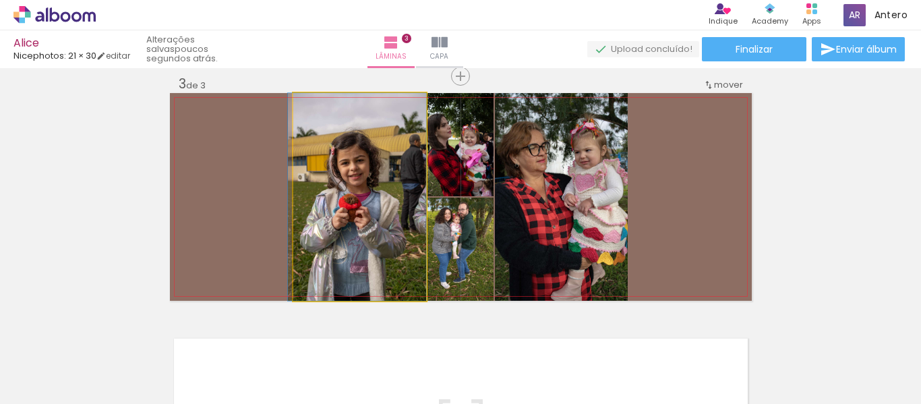
drag, startPoint x: 359, startPoint y: 210, endPoint x: 343, endPoint y: 210, distance: 15.5
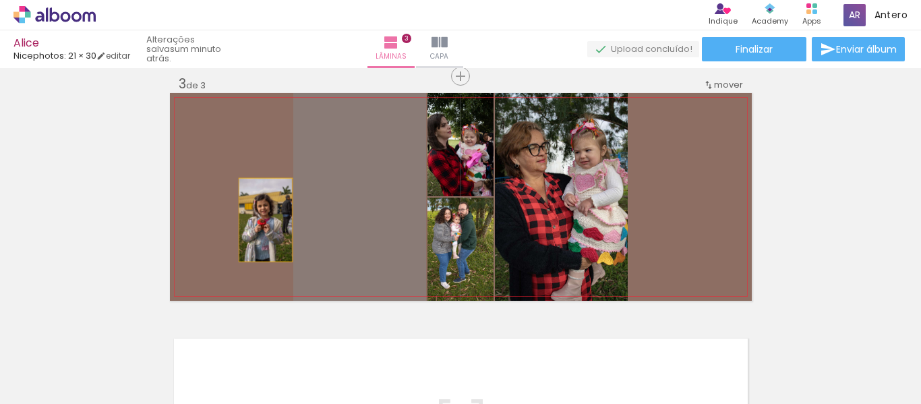
drag, startPoint x: 349, startPoint y: 211, endPoint x: 260, endPoint y: 220, distance: 89.4
click at [260, 220] on quentale-layouter at bounding box center [461, 197] width 582 height 208
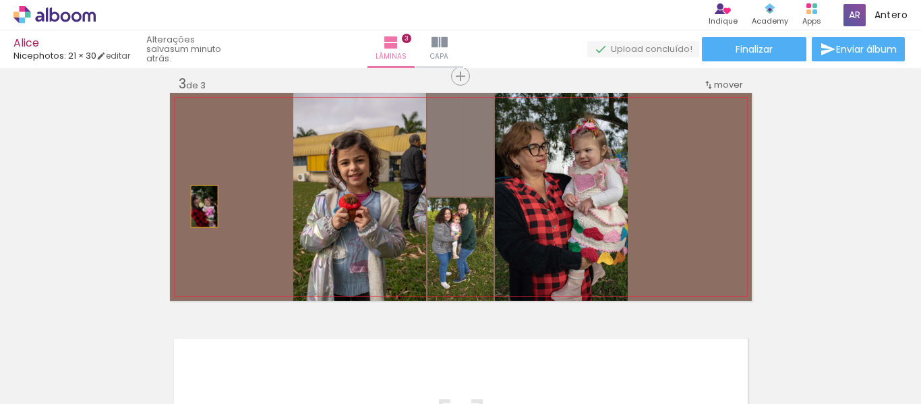
drag, startPoint x: 451, startPoint y: 158, endPoint x: 206, endPoint y: 218, distance: 251.9
click at [200, 207] on quentale-layouter at bounding box center [461, 197] width 582 height 208
drag, startPoint x: 438, startPoint y: 163, endPoint x: 213, endPoint y: 195, distance: 227.6
click at [213, 195] on quentale-layouter at bounding box center [461, 197] width 582 height 208
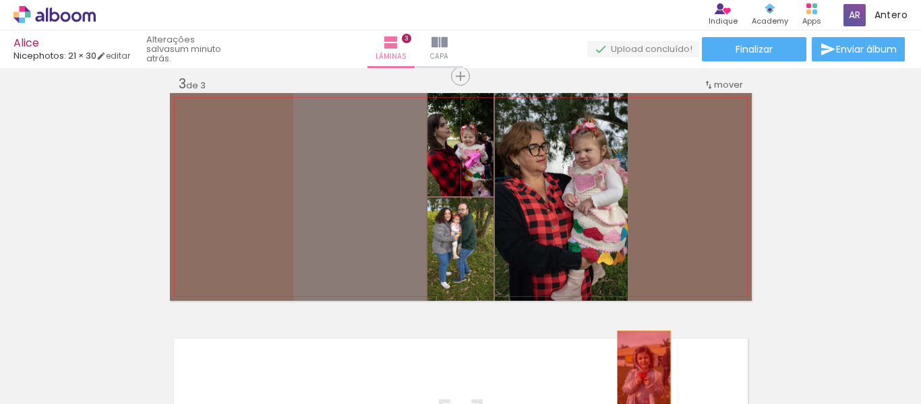
drag, startPoint x: 324, startPoint y: 214, endPoint x: 639, endPoint y: 372, distance: 352.3
click at [639, 372] on quentale-workspace at bounding box center [460, 202] width 921 height 404
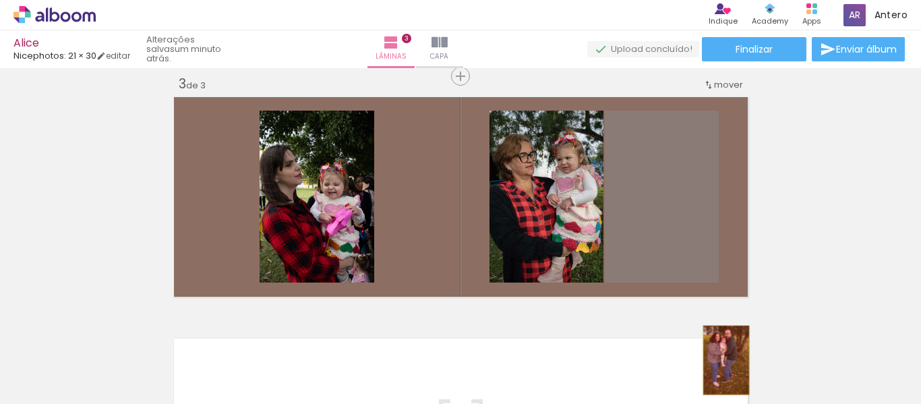
drag, startPoint x: 653, startPoint y: 233, endPoint x: 717, endPoint y: 363, distance: 144.5
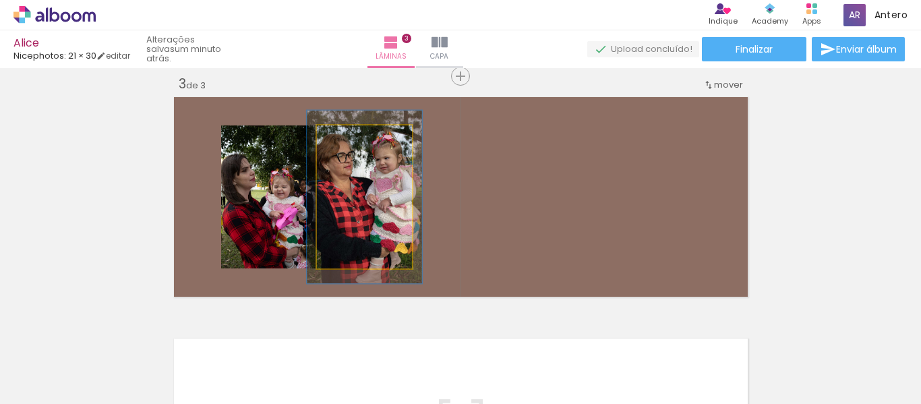
drag, startPoint x: 346, startPoint y: 139, endPoint x: 355, endPoint y: 139, distance: 8.8
type paper-slider "121"
click at [355, 139] on div at bounding box center [356, 140] width 12 height 12
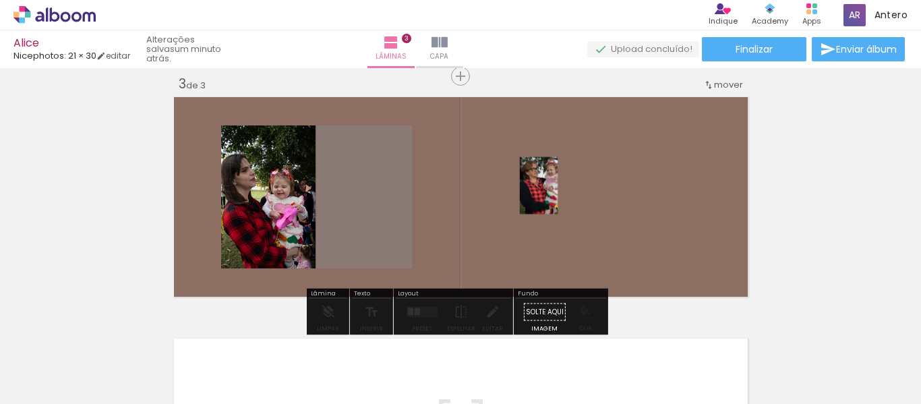
drag, startPoint x: 357, startPoint y: 190, endPoint x: 532, endPoint y: 185, distance: 175.4
click at [533, 185] on quentale-layouter at bounding box center [461, 197] width 582 height 208
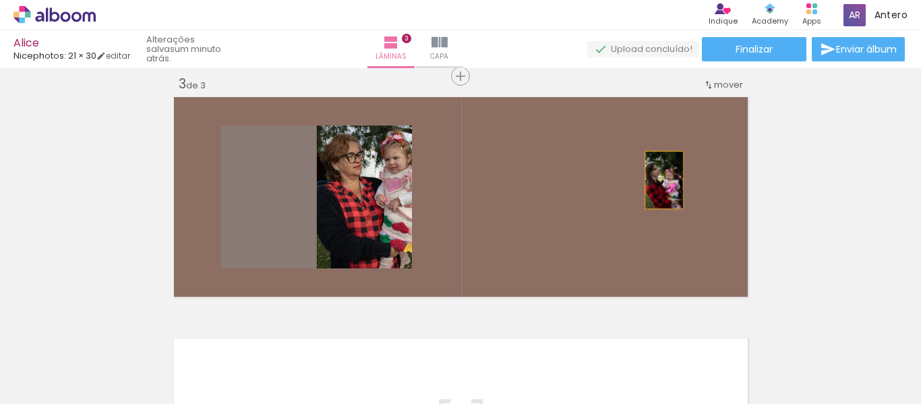
drag, startPoint x: 256, startPoint y: 205, endPoint x: 659, endPoint y: 180, distance: 403.4
click at [659, 180] on quentale-layouter at bounding box center [461, 197] width 582 height 208
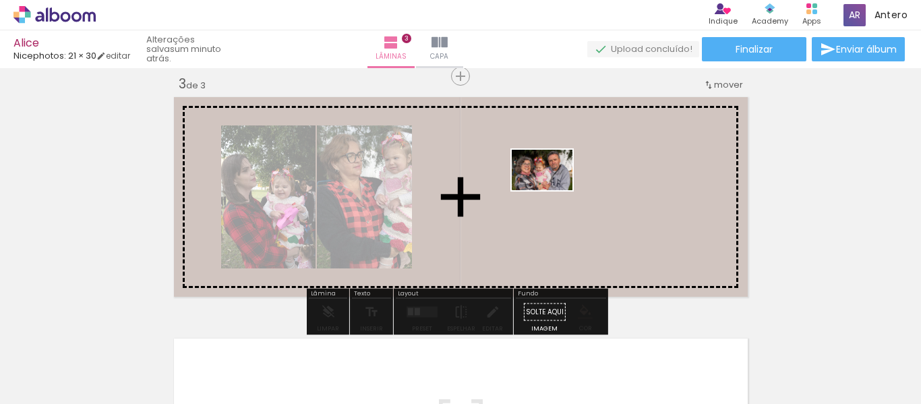
drag, startPoint x: 410, startPoint y: 368, endPoint x: 552, endPoint y: 190, distance: 227.4
click at [552, 190] on quentale-workspace at bounding box center [460, 202] width 921 height 404
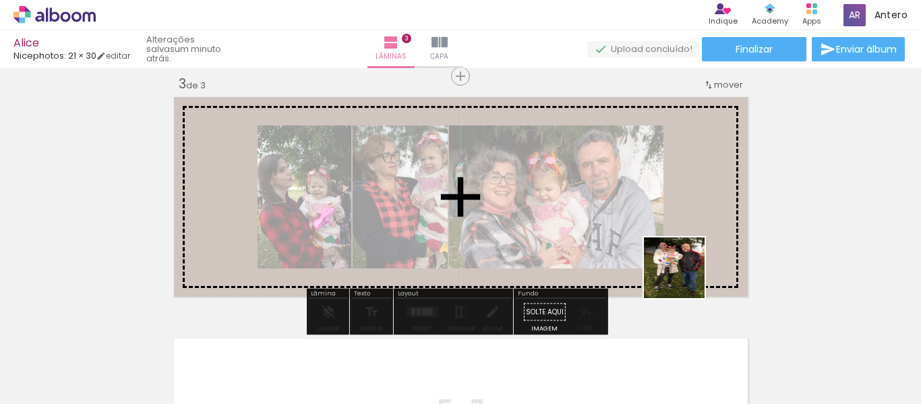
drag, startPoint x: 486, startPoint y: 370, endPoint x: 706, endPoint y: 205, distance: 275.5
click at [695, 252] on quentale-workspace at bounding box center [460, 202] width 921 height 404
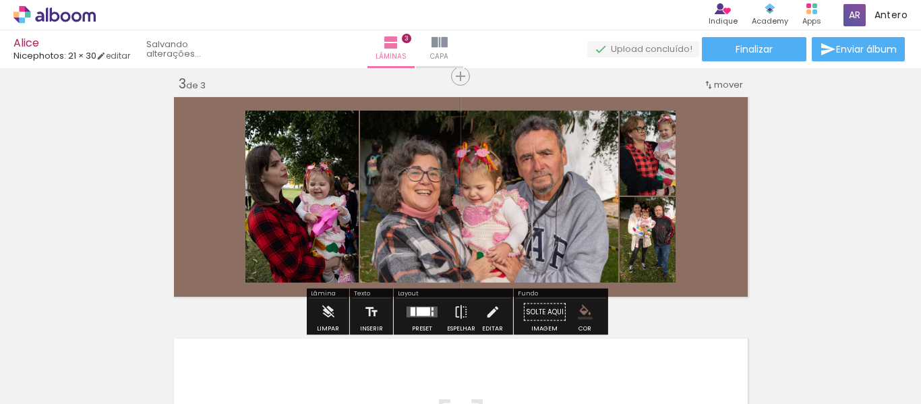
click at [706, 205] on quentale-layouter at bounding box center [461, 197] width 582 height 208
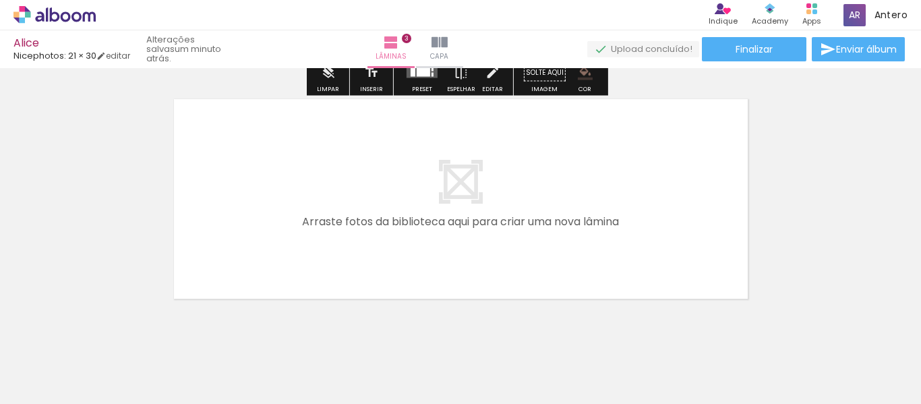
scroll to position [767, 0]
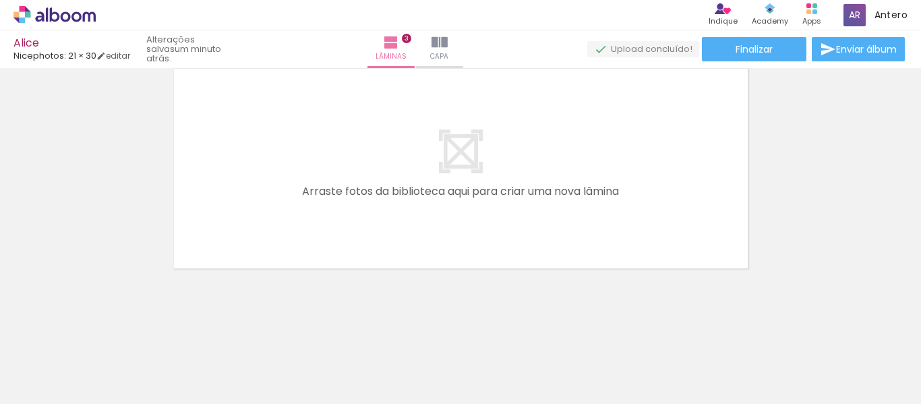
click at [459, 165] on quentale-layouter at bounding box center [461, 169] width 582 height 208
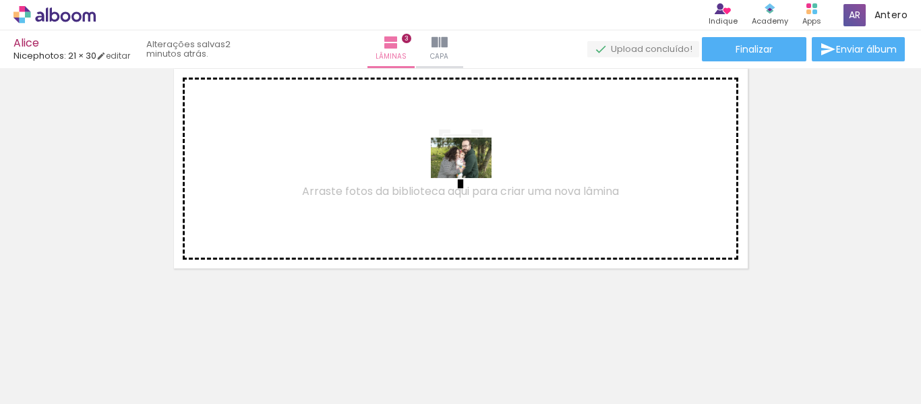
drag, startPoint x: 713, startPoint y: 363, endPoint x: 471, endPoint y: 178, distance: 304.4
click at [471, 178] on quentale-workspace at bounding box center [460, 202] width 921 height 404
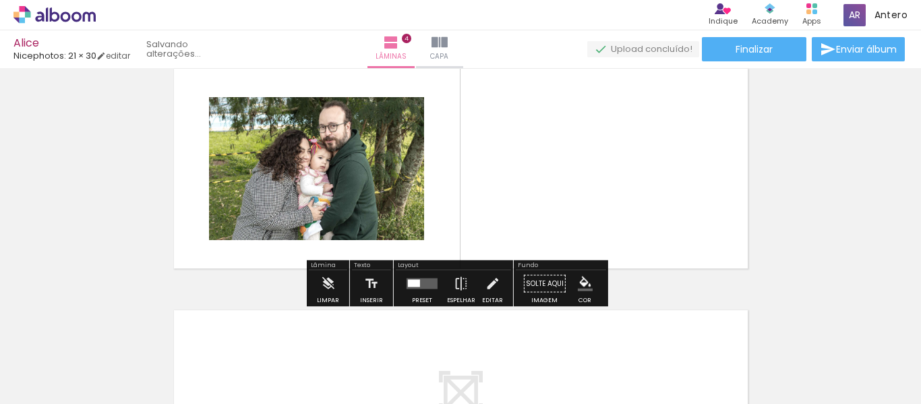
scroll to position [742, 0]
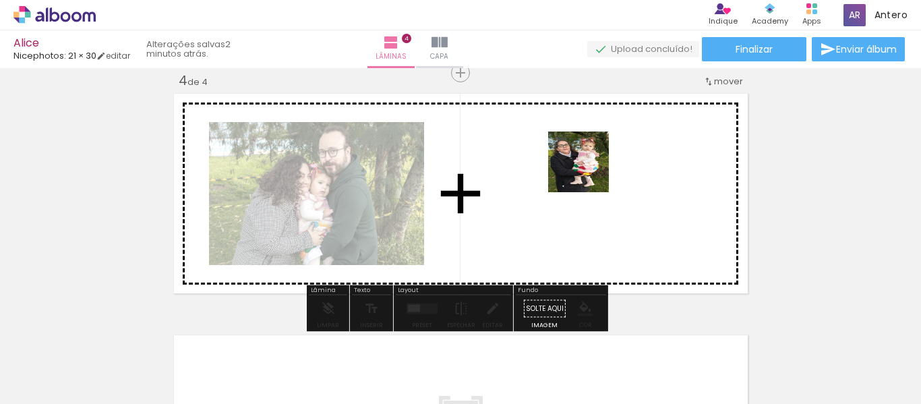
drag, startPoint x: 785, startPoint y: 369, endPoint x: 645, endPoint y: 225, distance: 200.3
click at [565, 172] on quentale-workspace at bounding box center [460, 202] width 921 height 404
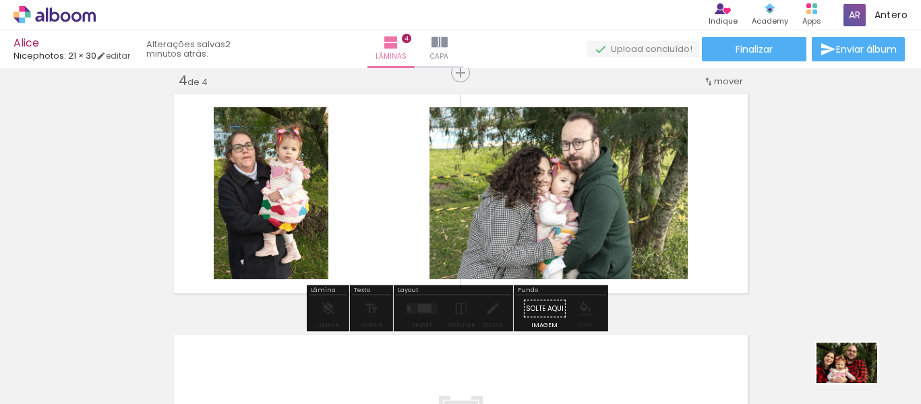
drag, startPoint x: 860, startPoint y: 374, endPoint x: 866, endPoint y: 383, distance: 10.3
click at [866, 381] on div at bounding box center [853, 359] width 67 height 45
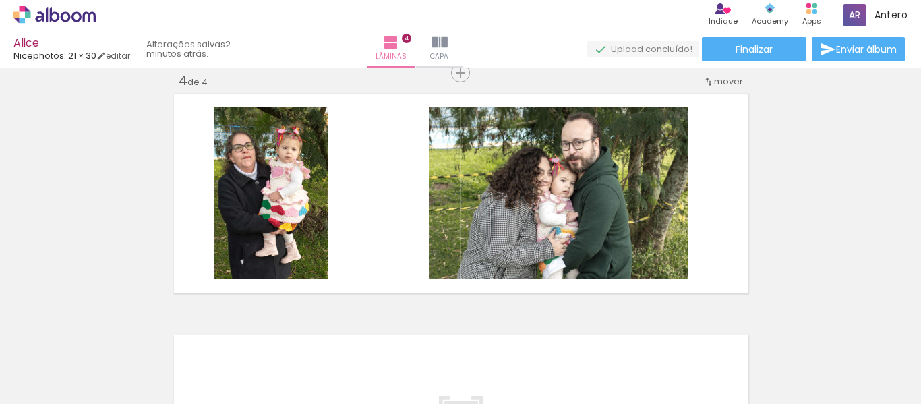
scroll to position [0, 1712]
click at [622, 378] on div at bounding box center [613, 359] width 67 height 45
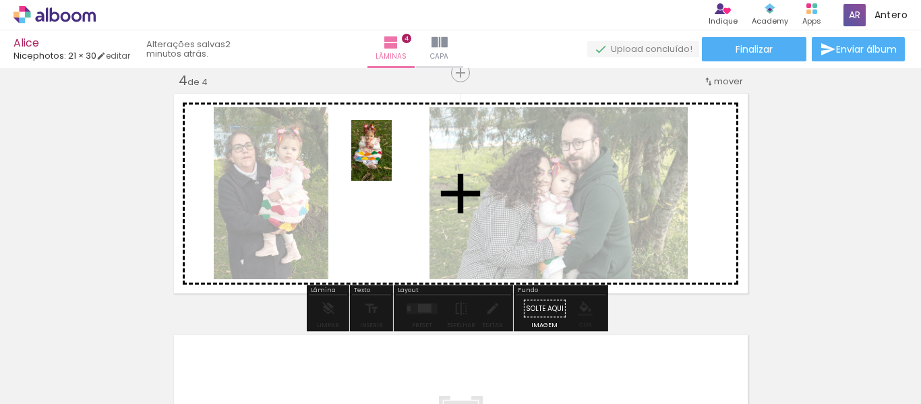
drag, startPoint x: 684, startPoint y: 376, endPoint x: 392, endPoint y: 161, distance: 362.7
click at [392, 161] on quentale-workspace at bounding box center [460, 202] width 921 height 404
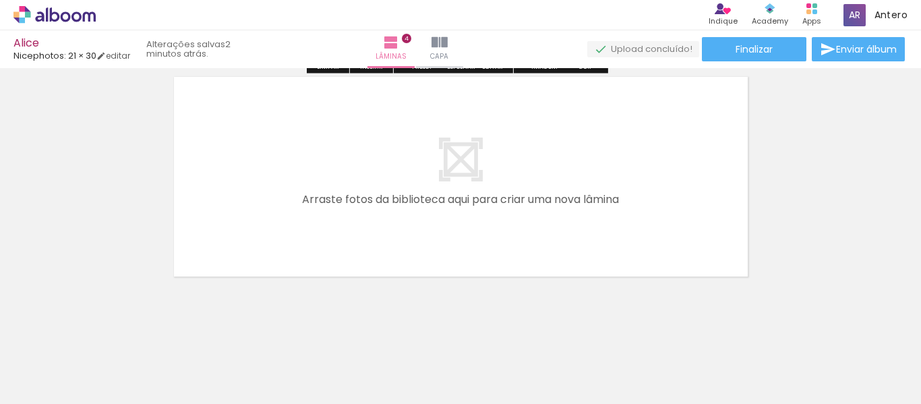
scroll to position [1008, 0]
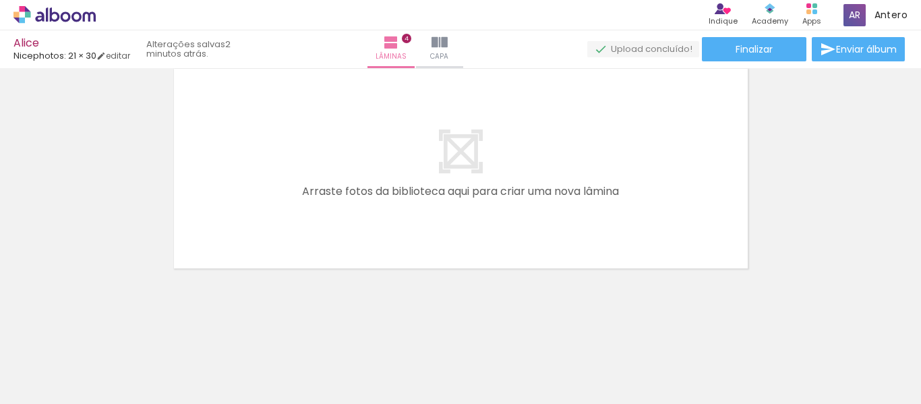
click at [460, 169] on quentale-layouter at bounding box center [461, 169] width 582 height 208
click at [459, 152] on quentale-layouter at bounding box center [461, 169] width 582 height 208
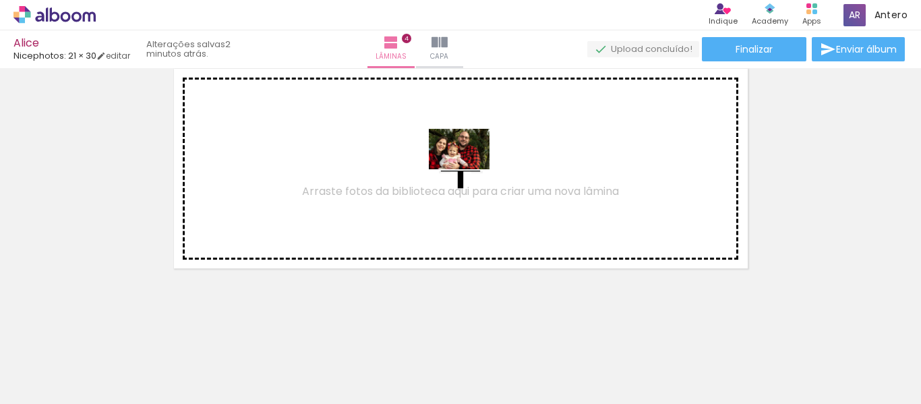
drag, startPoint x: 467, startPoint y: 359, endPoint x: 469, endPoint y: 169, distance: 190.2
click at [469, 169] on quentale-workspace at bounding box center [460, 202] width 921 height 404
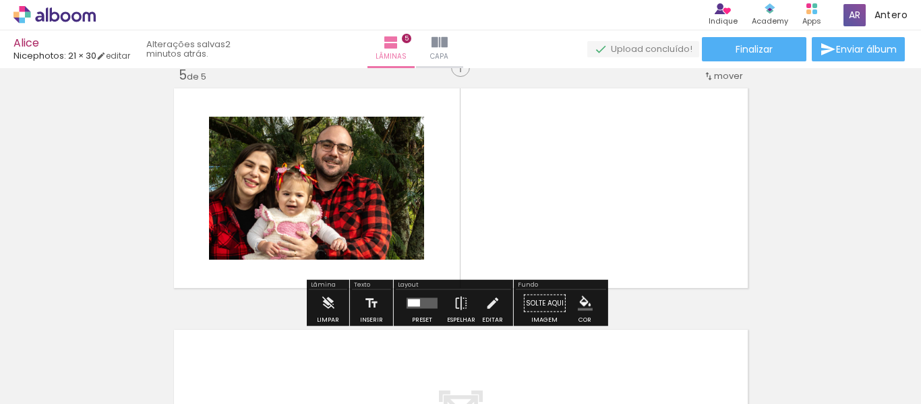
scroll to position [983, 0]
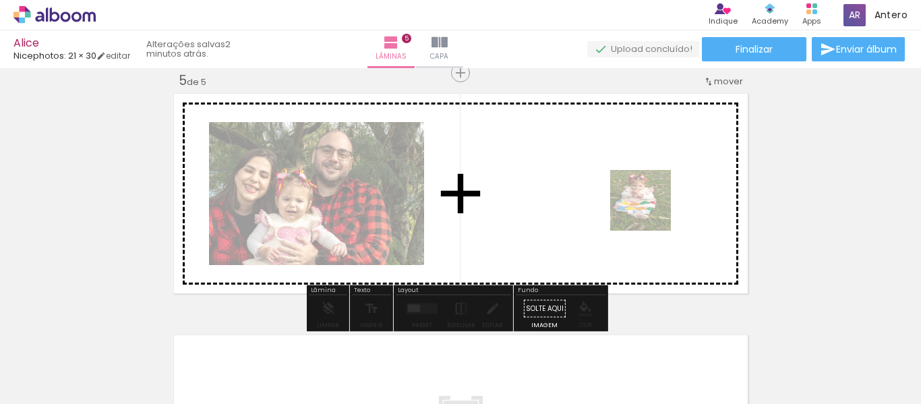
drag, startPoint x: 693, startPoint y: 372, endPoint x: 646, endPoint y: 199, distance: 179.6
click at [646, 199] on quentale-workspace at bounding box center [460, 202] width 921 height 404
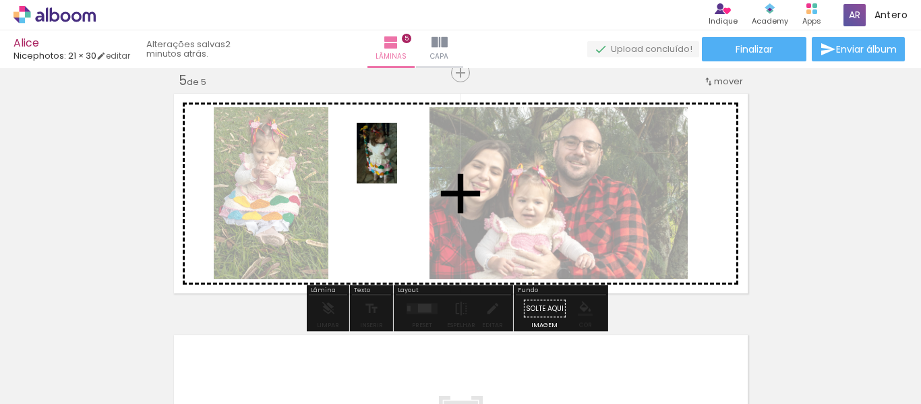
drag, startPoint x: 775, startPoint y: 372, endPoint x: 399, endPoint y: 159, distance: 432.5
click at [399, 159] on quentale-workspace at bounding box center [460, 202] width 921 height 404
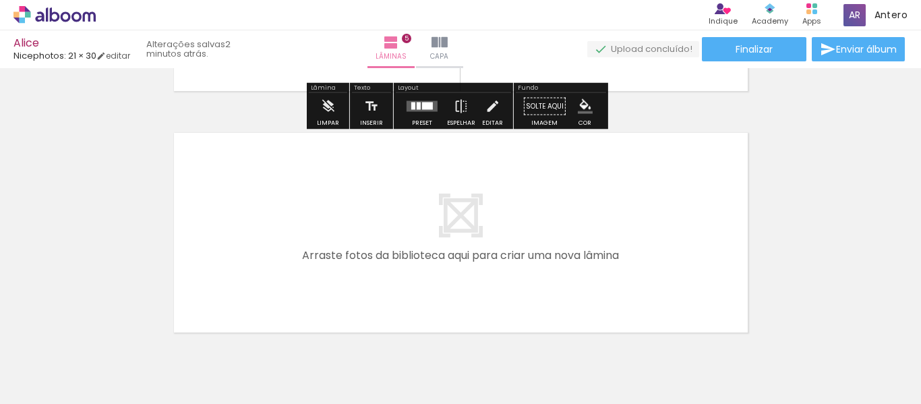
scroll to position [1250, 0]
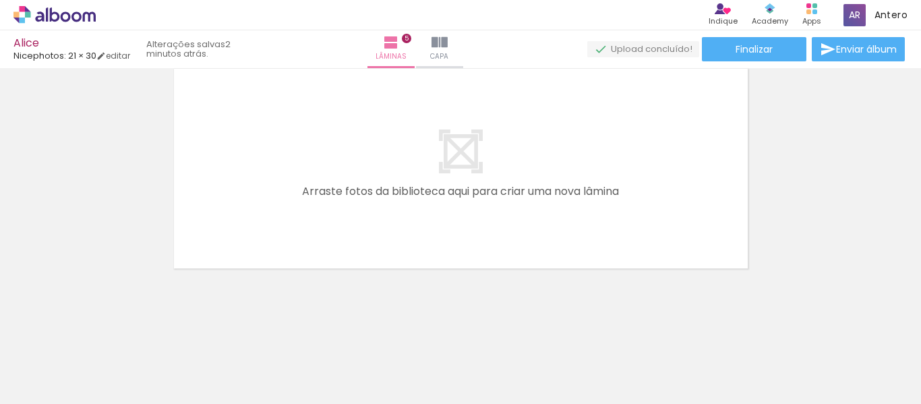
click at [453, 156] on quentale-layouter at bounding box center [461, 169] width 582 height 208
drag, startPoint x: 174, startPoint y: 372, endPoint x: 215, endPoint y: 378, distance: 41.6
click at [180, 368] on div at bounding box center [160, 358] width 40 height 61
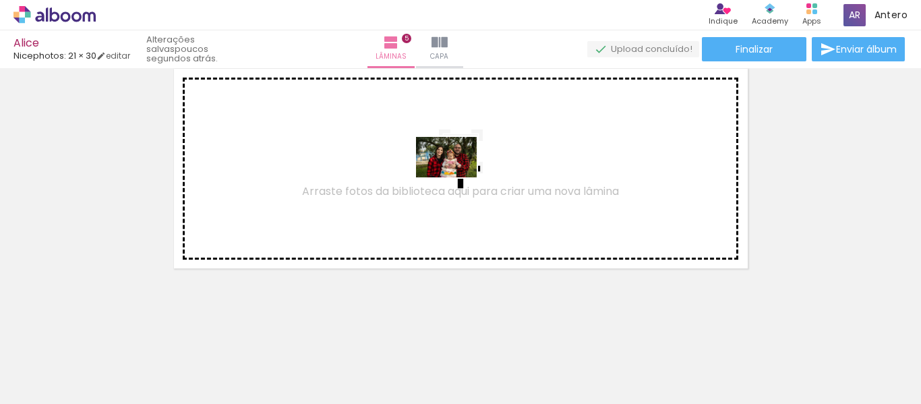
drag, startPoint x: 617, startPoint y: 364, endPoint x: 457, endPoint y: 177, distance: 246.3
click at [457, 177] on quentale-workspace at bounding box center [460, 202] width 921 height 404
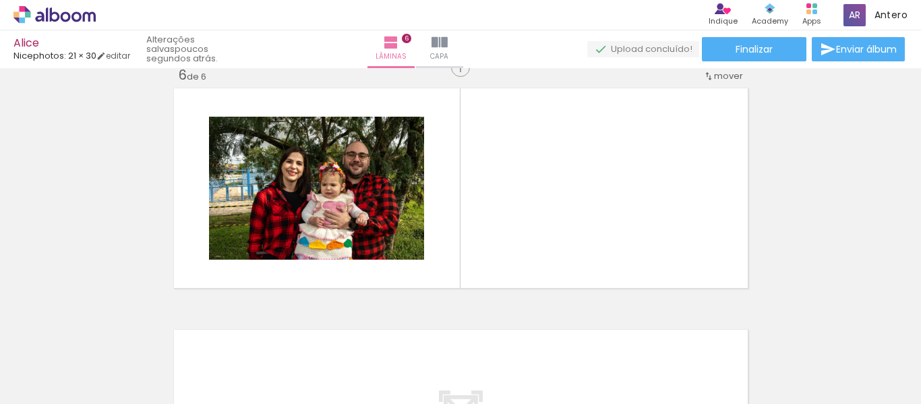
scroll to position [1225, 0]
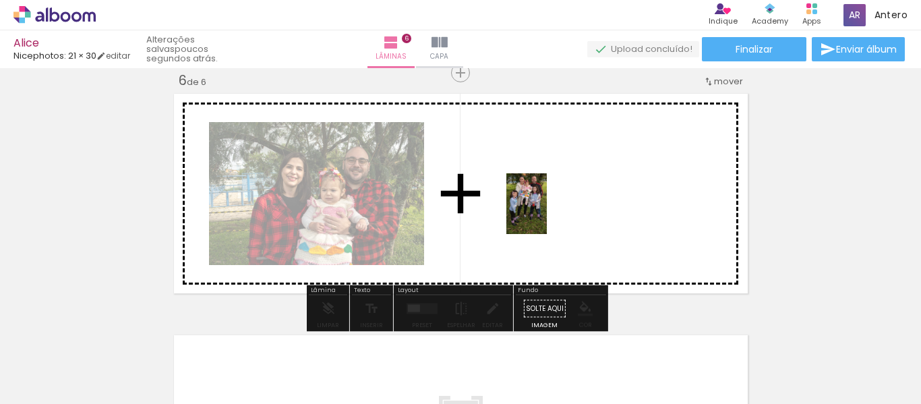
drag, startPoint x: 170, startPoint y: 376, endPoint x: 547, endPoint y: 214, distance: 410.2
click at [547, 214] on quentale-workspace at bounding box center [460, 202] width 921 height 404
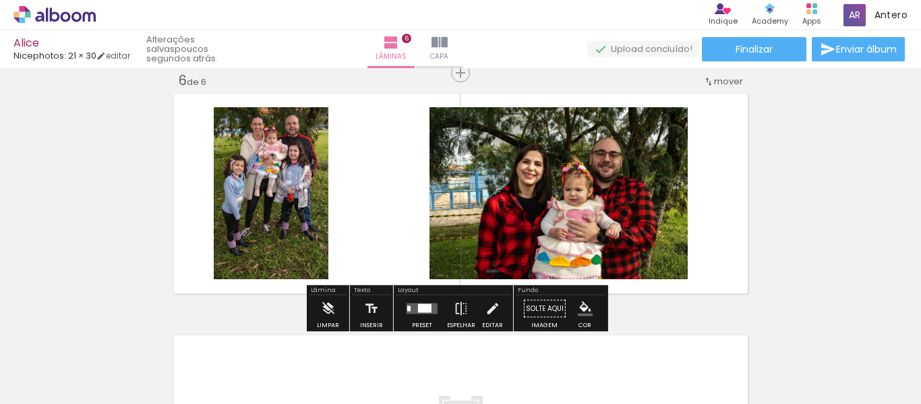
click at [239, 371] on div at bounding box center [235, 358] width 45 height 67
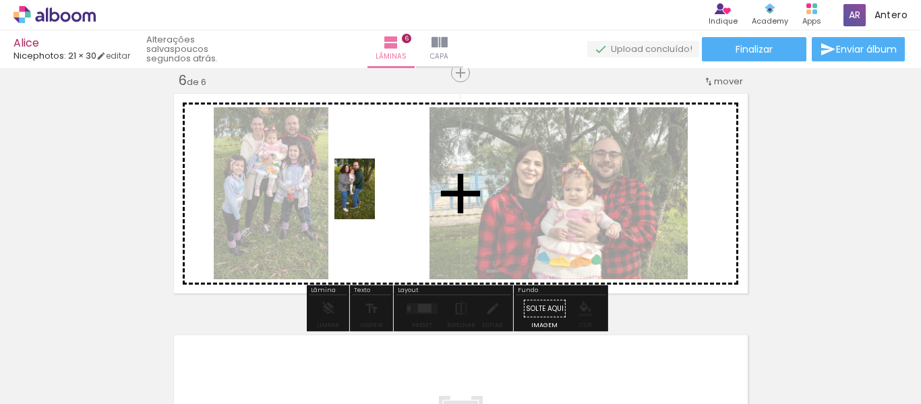
drag, startPoint x: 251, startPoint y: 368, endPoint x: 375, endPoint y: 199, distance: 209.9
click at [375, 199] on quentale-workspace at bounding box center [460, 202] width 921 height 404
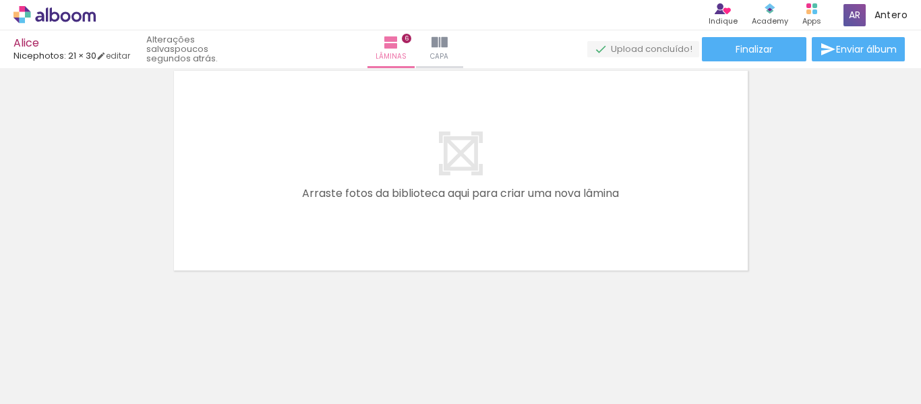
scroll to position [1491, 0]
click at [455, 167] on quentale-layouter at bounding box center [461, 169] width 582 height 208
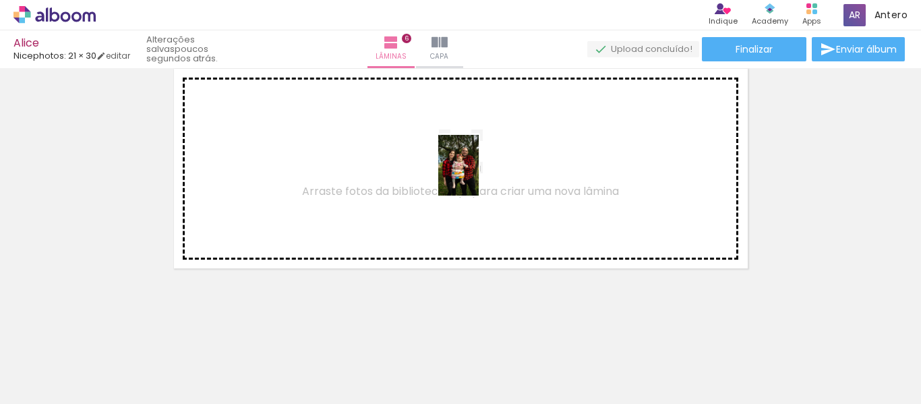
drag, startPoint x: 543, startPoint y: 375, endPoint x: 479, endPoint y: 175, distance: 209.6
click at [479, 175] on quentale-workspace at bounding box center [460, 202] width 921 height 404
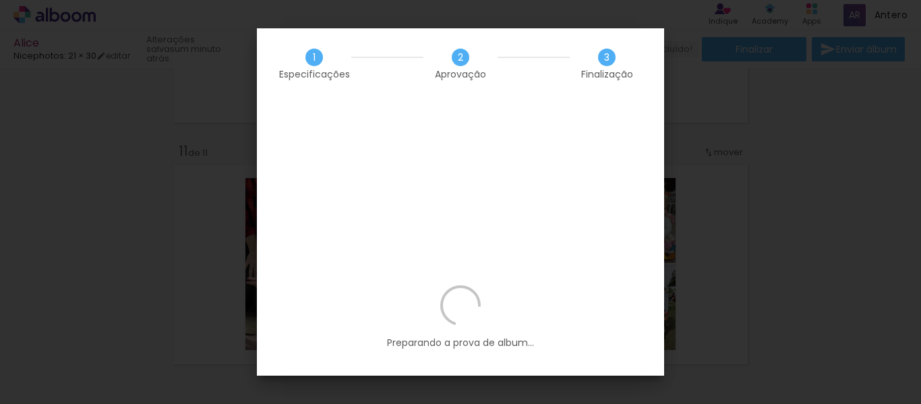
scroll to position [0, 2517]
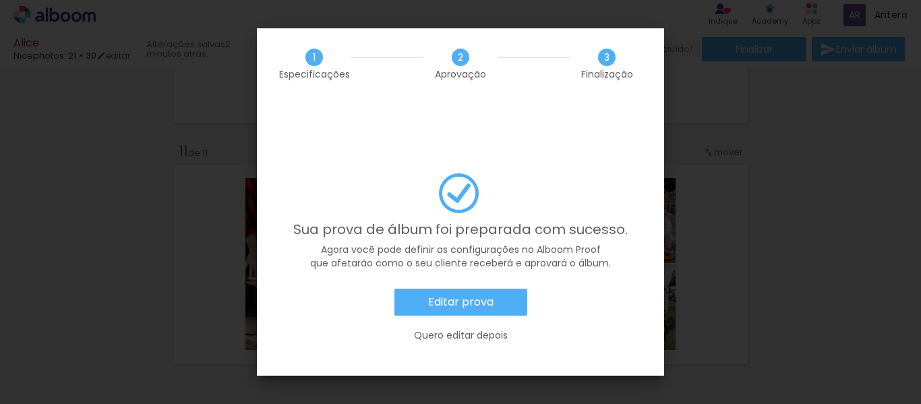
click at [494, 289] on paper-button "Editar prova" at bounding box center [461, 302] width 133 height 27
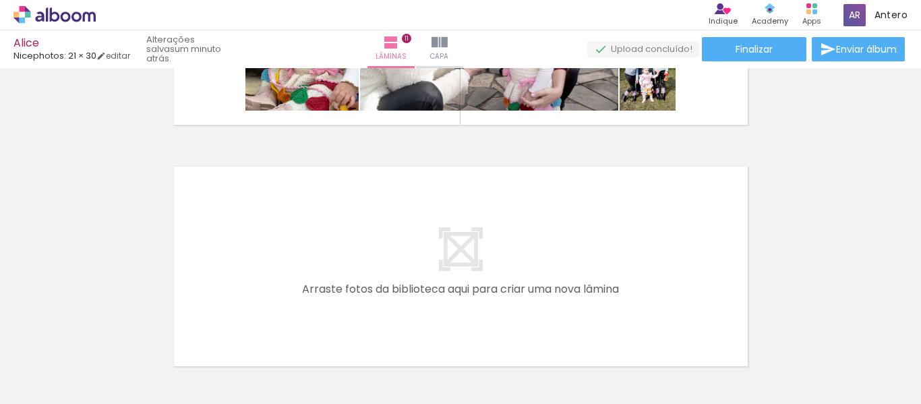
scroll to position [2428, 0]
